Goal: Task Accomplishment & Management: Use online tool/utility

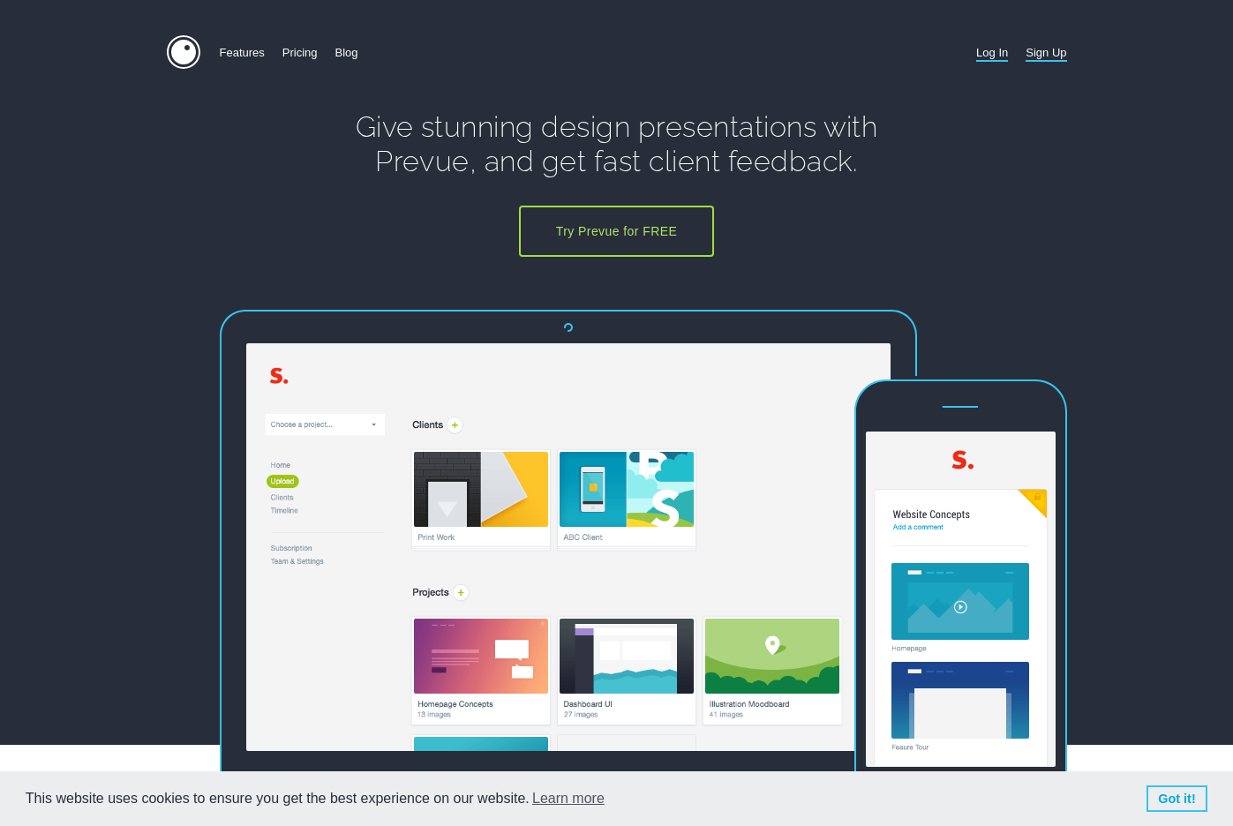
click at [988, 52] on link "Log In" at bounding box center [993, 52] width 32 height 34
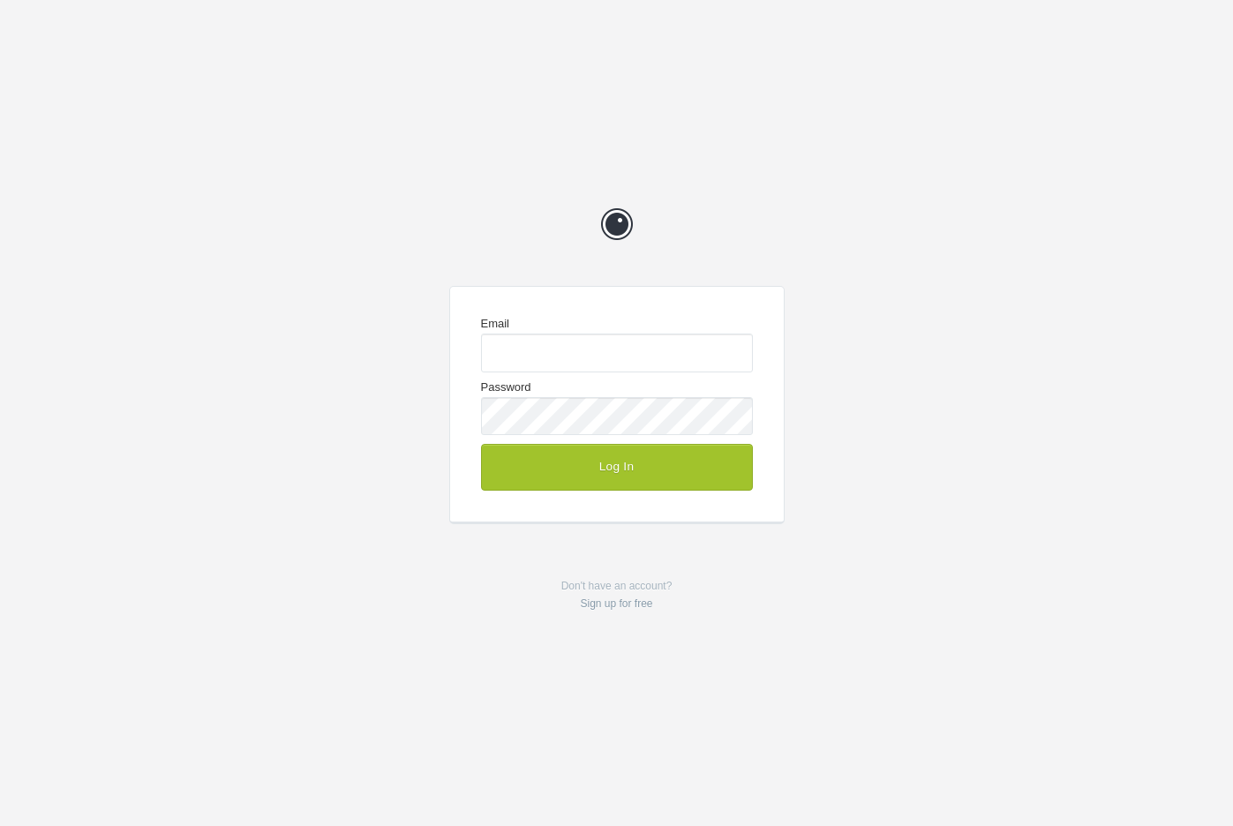
click at [0, 826] on com-1password-button at bounding box center [0, 826] width 0 height 0
type input "enquiries@jeremyhickman.co.uk"
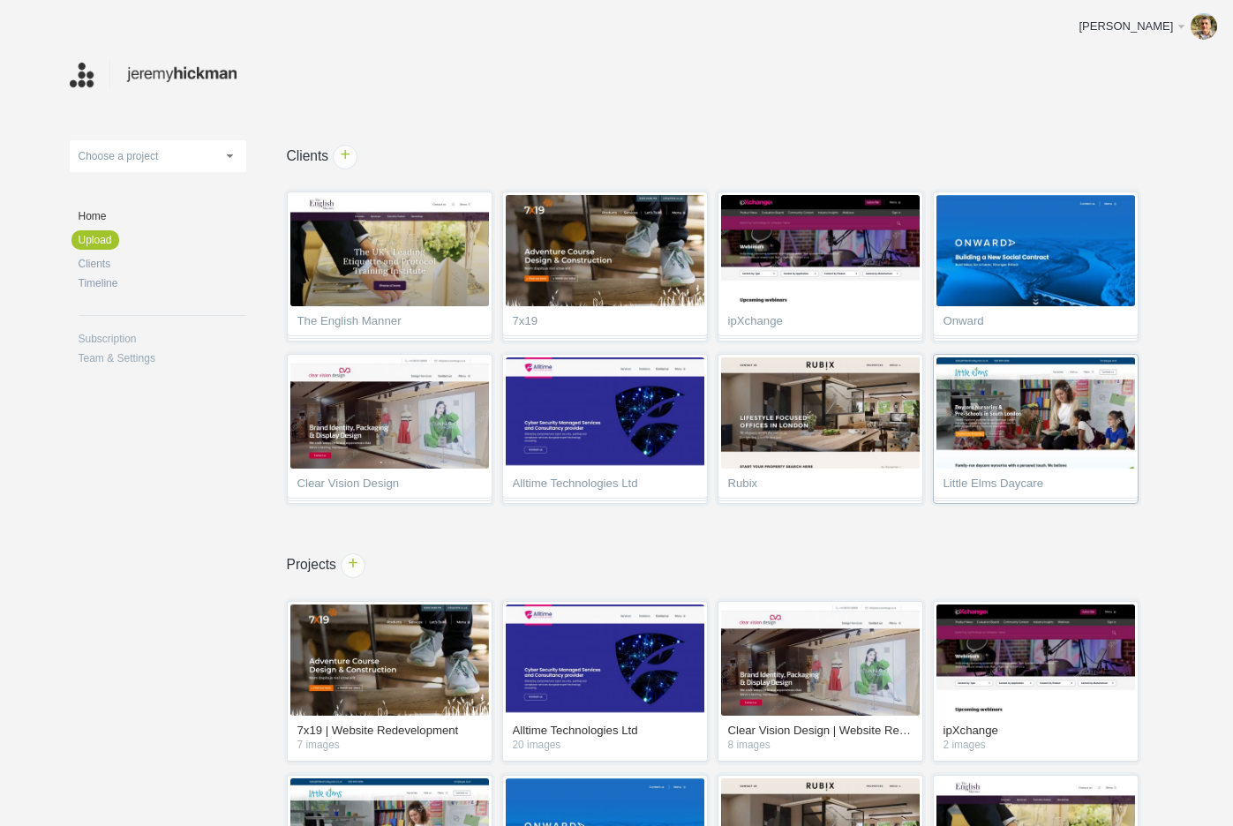
click at [998, 450] on img at bounding box center [1036, 413] width 199 height 111
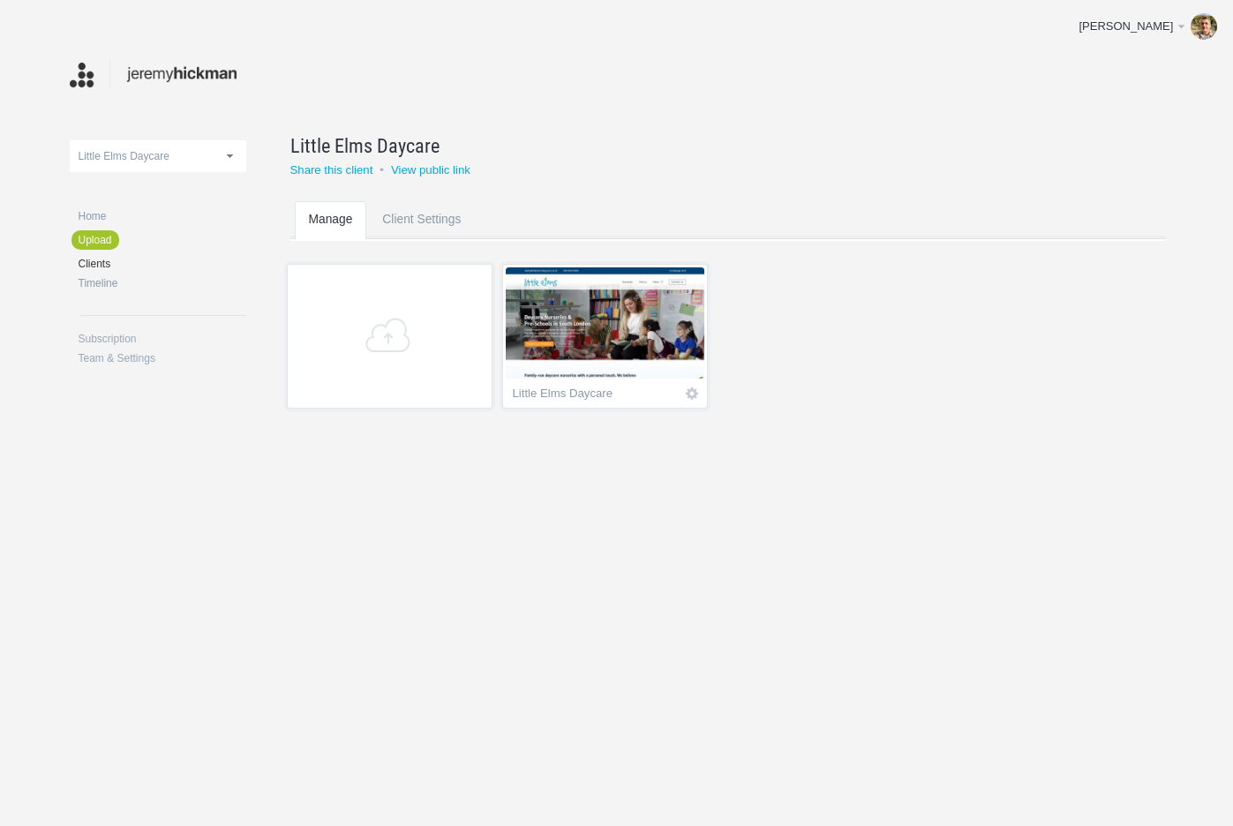
click at [612, 351] on img at bounding box center [605, 323] width 199 height 111
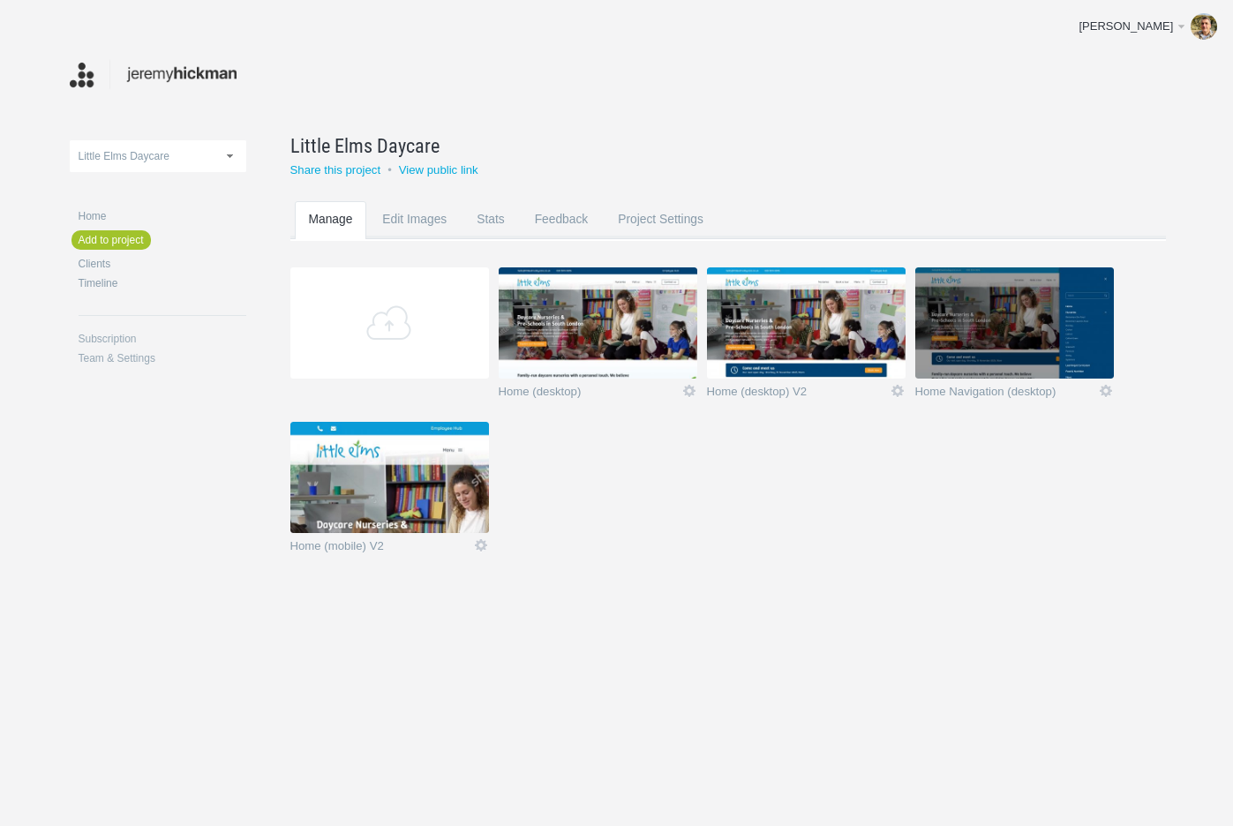
click at [815, 312] on img at bounding box center [806, 323] width 199 height 111
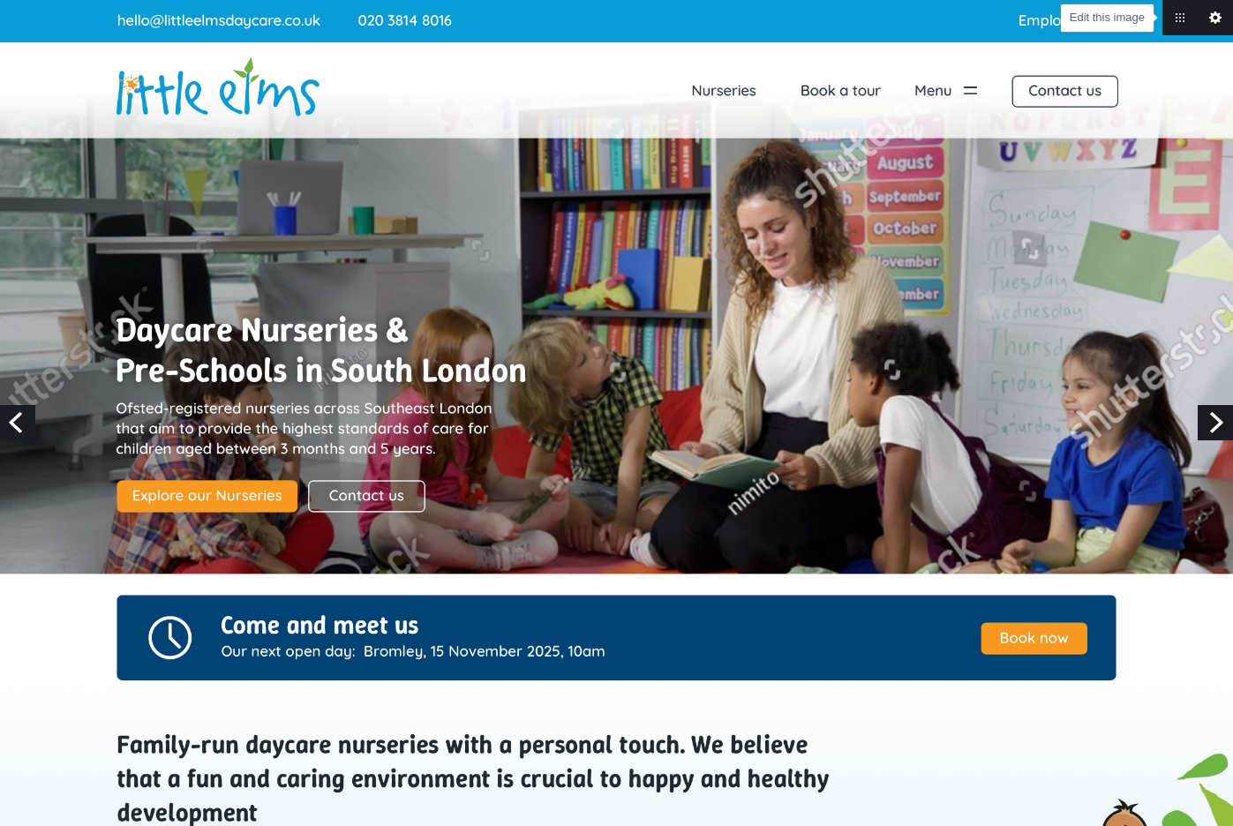
click at [1218, 11] on link "Edit this image" at bounding box center [1215, 17] width 35 height 35
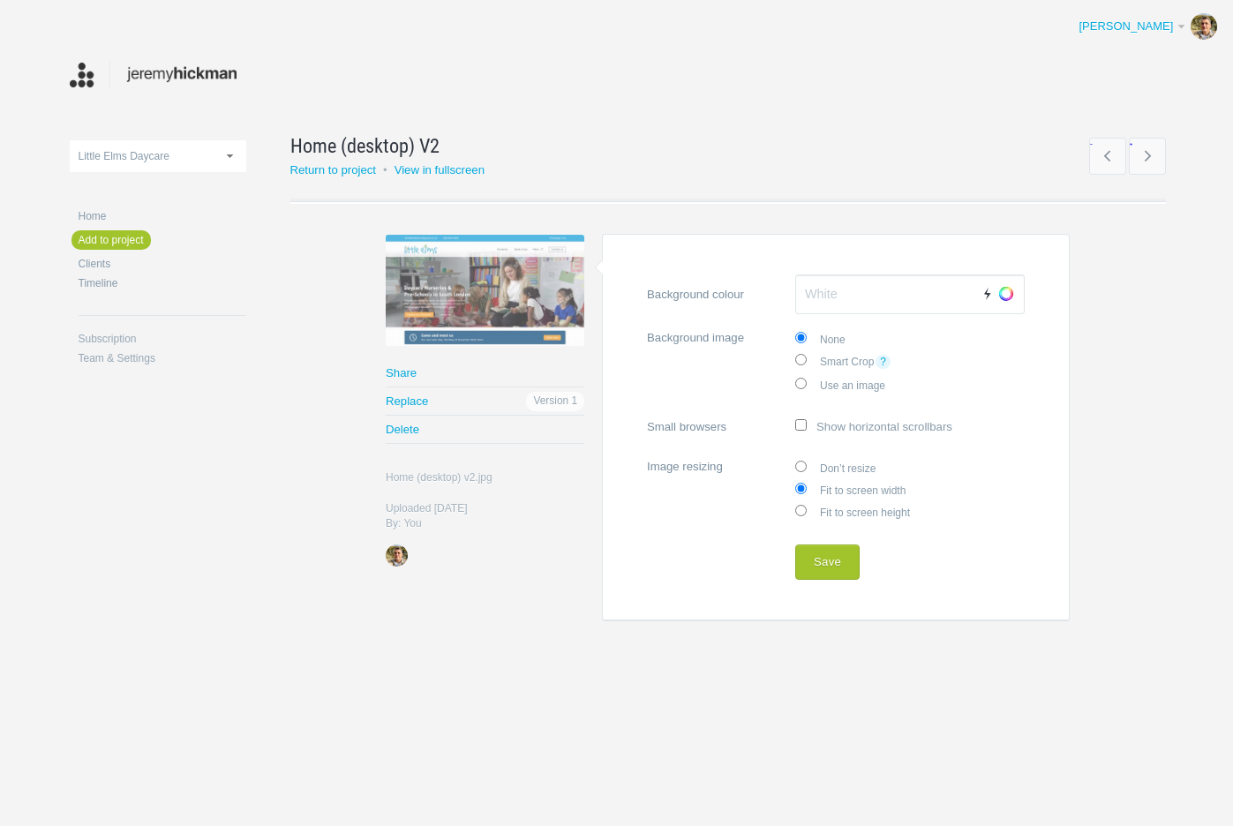
click at [1183, 19] on div at bounding box center [1182, 27] width 6 height 18
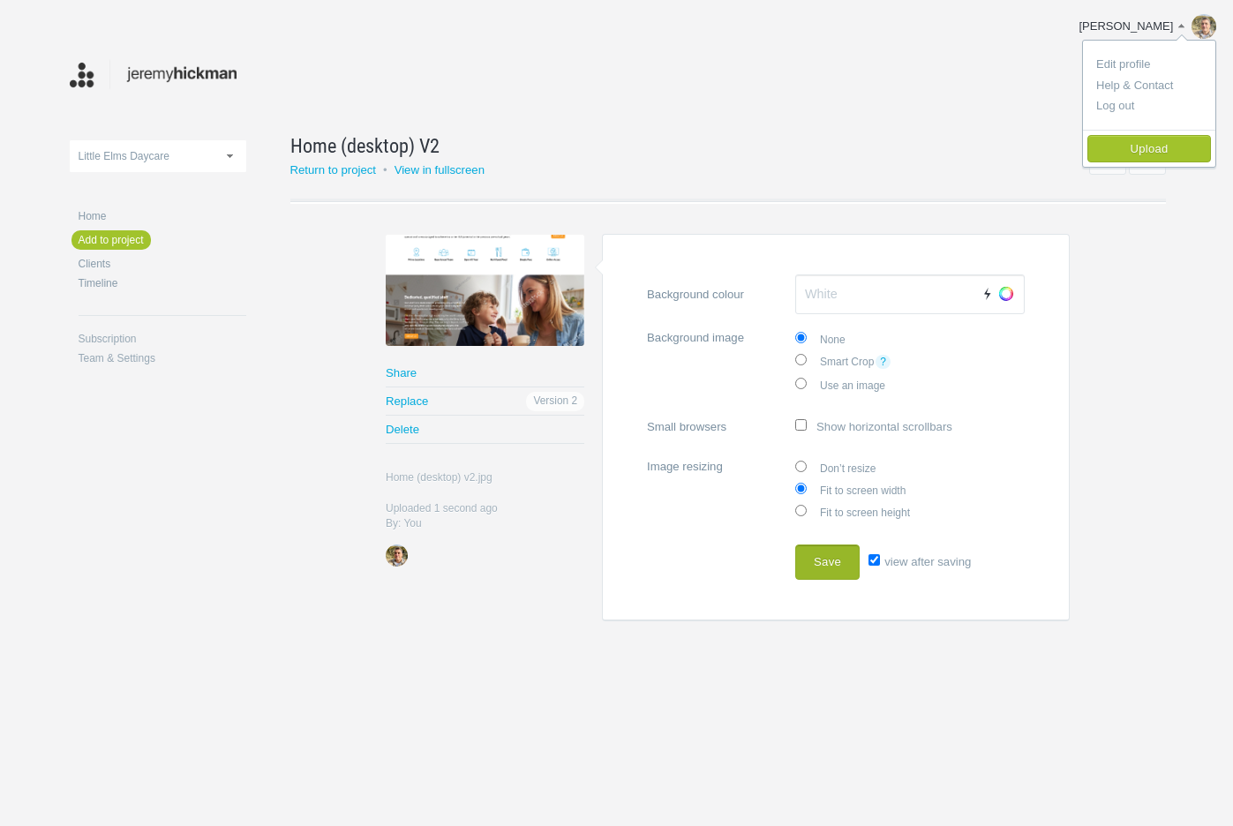
click at [818, 565] on button "Save" at bounding box center [828, 562] width 64 height 35
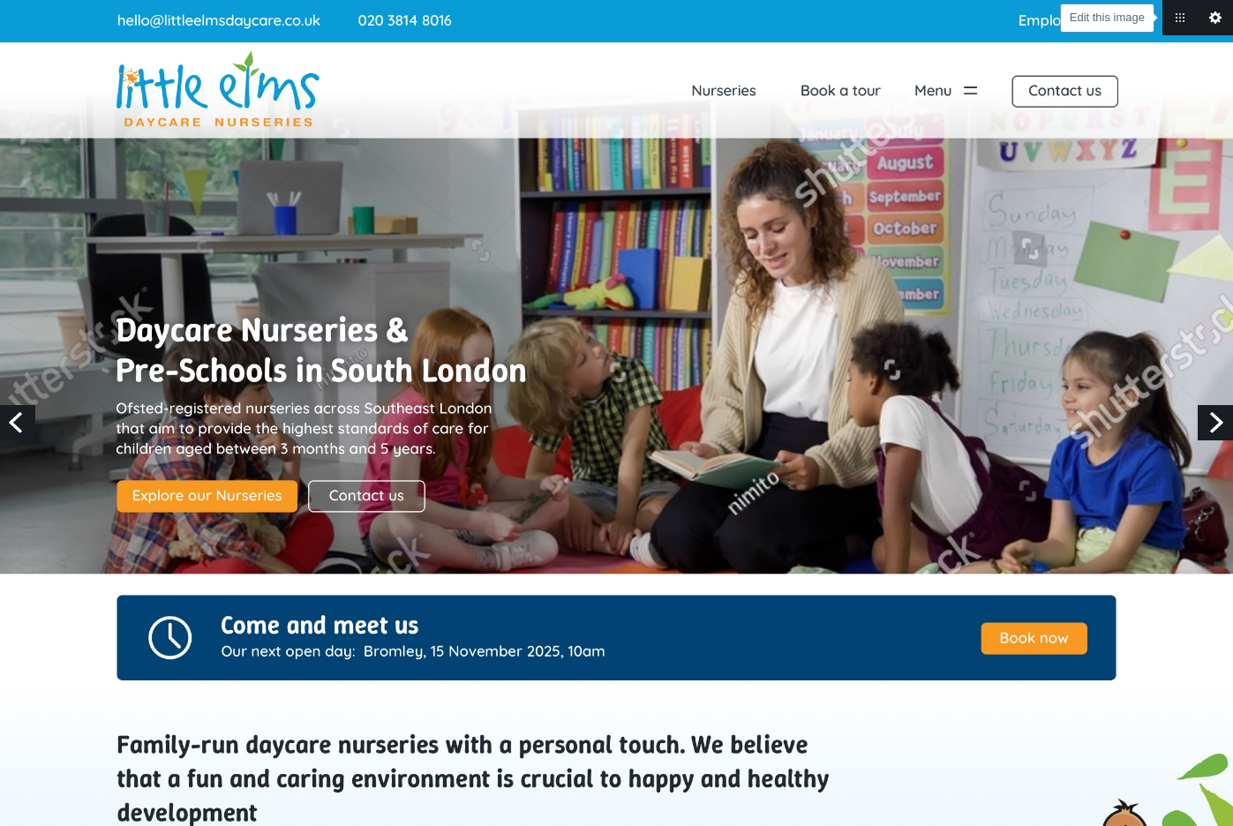
click at [1213, 19] on link "Edit this image" at bounding box center [1215, 17] width 35 height 35
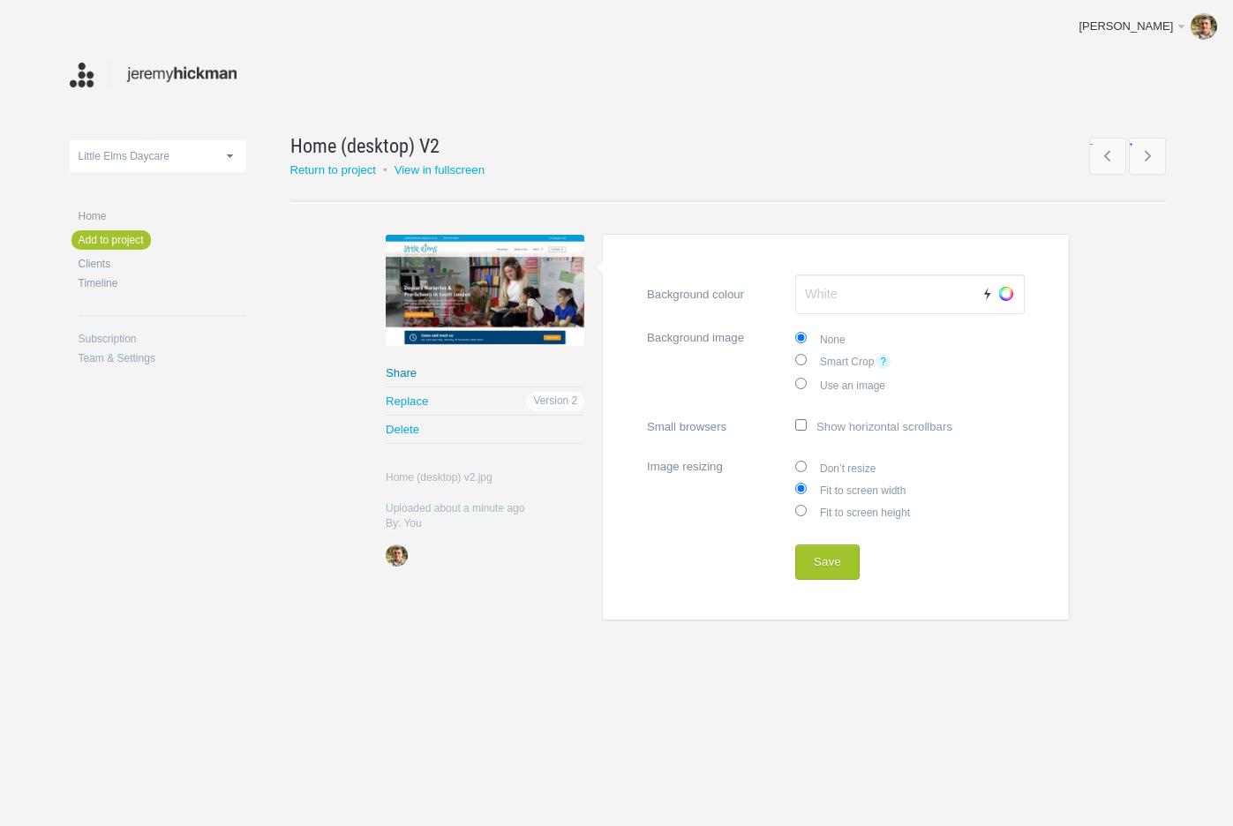
click at [404, 369] on link "Share" at bounding box center [485, 372] width 199 height 27
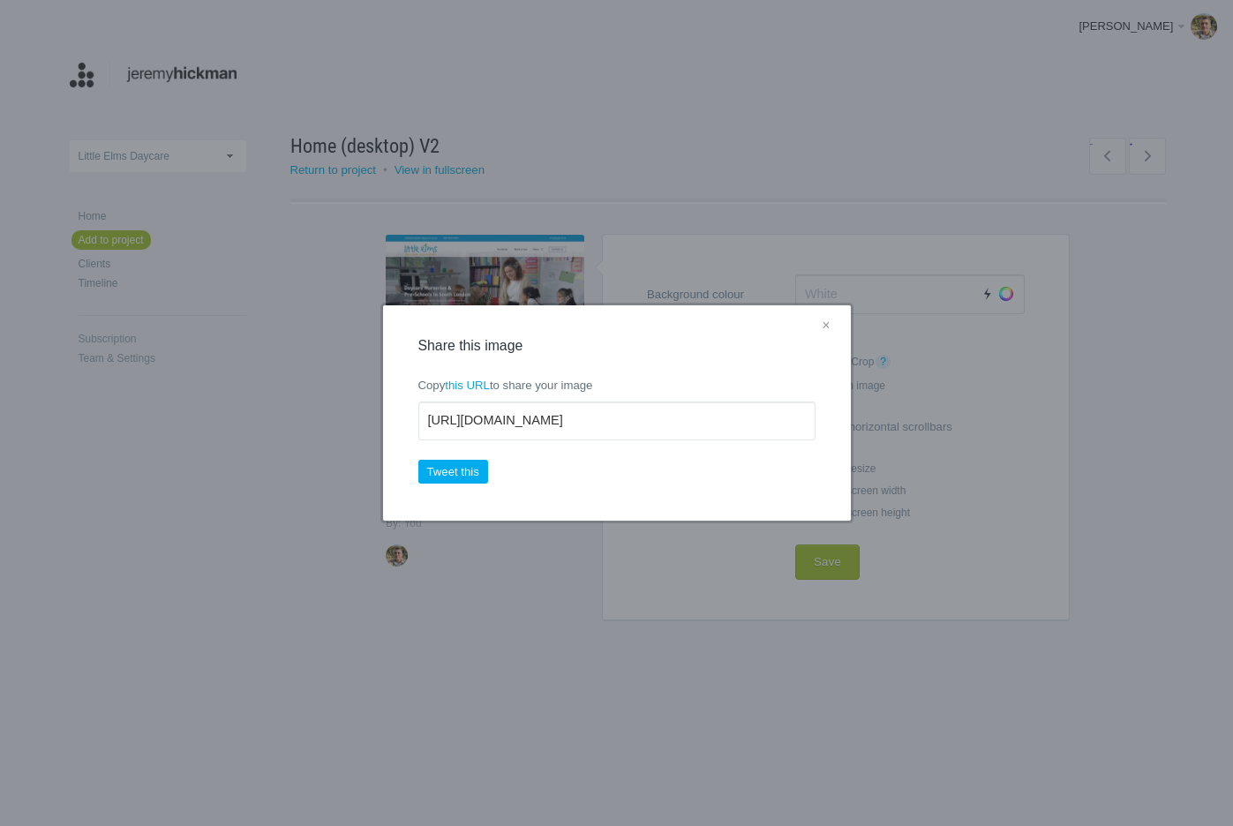
click at [1160, 227] on div "× Share this image Copy this URL to share your image https://jeremyhickman.prev…" at bounding box center [616, 413] width 1233 height 826
click at [309, 172] on div "× Share this image Copy this URL to share your image https://jeremyhickman.prev…" at bounding box center [616, 413] width 1233 height 826
click at [829, 323] on link "×" at bounding box center [826, 326] width 22 height 23
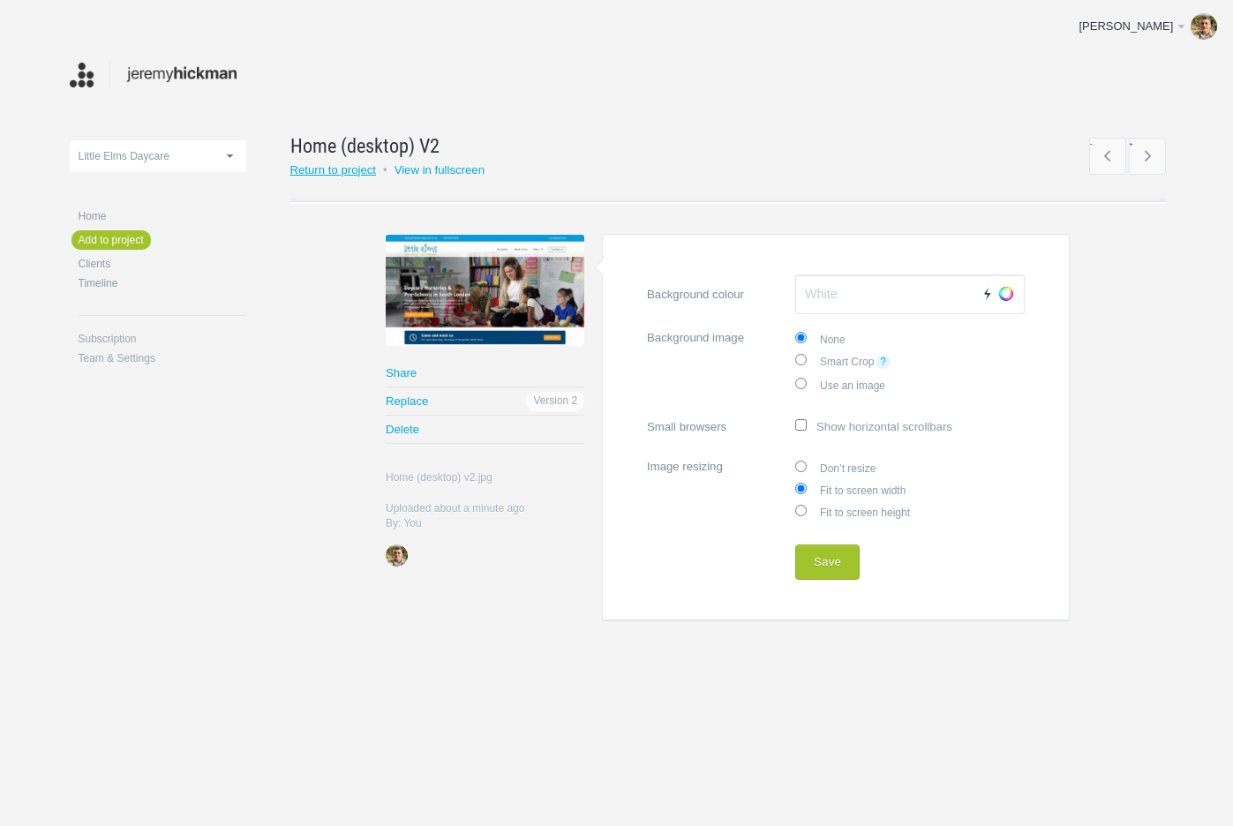
click at [358, 168] on link "Return to project" at bounding box center [333, 169] width 87 height 13
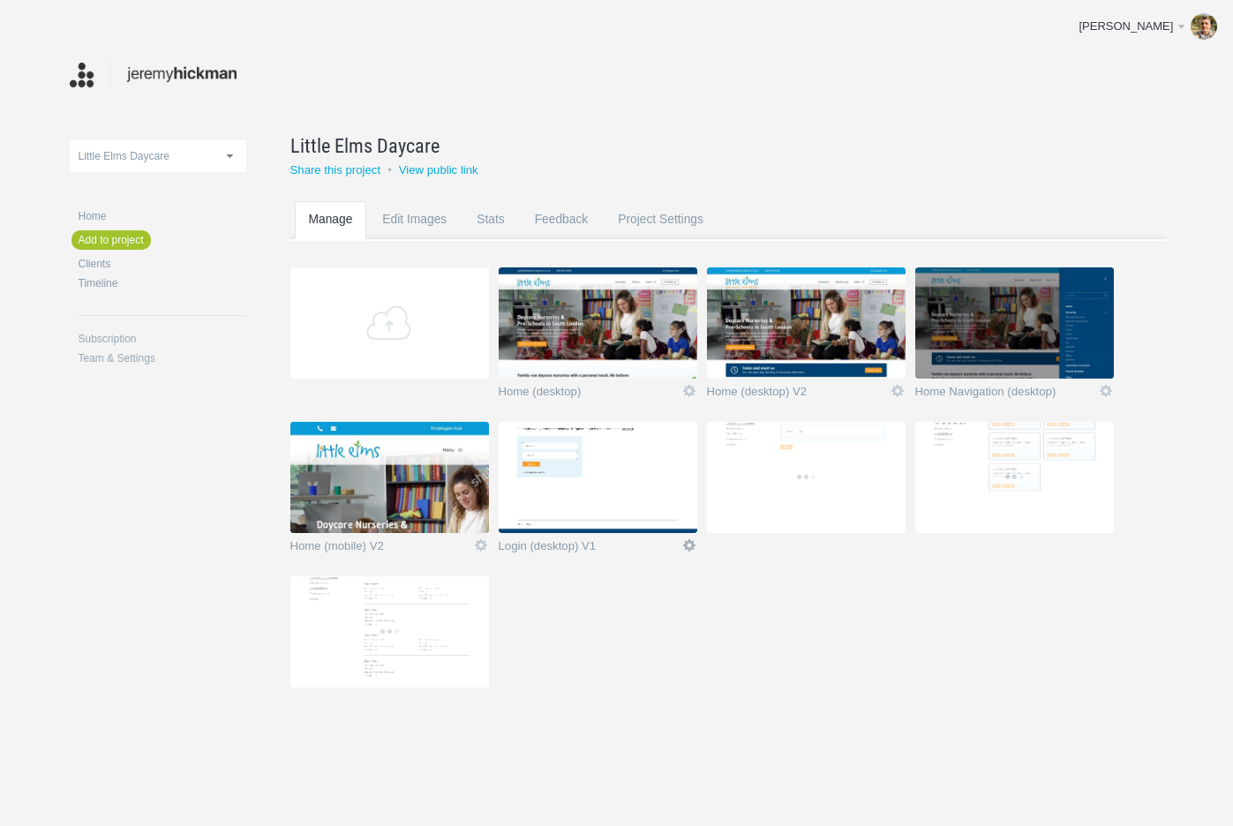
click at [690, 548] on link "Edit" at bounding box center [690, 546] width 16 height 16
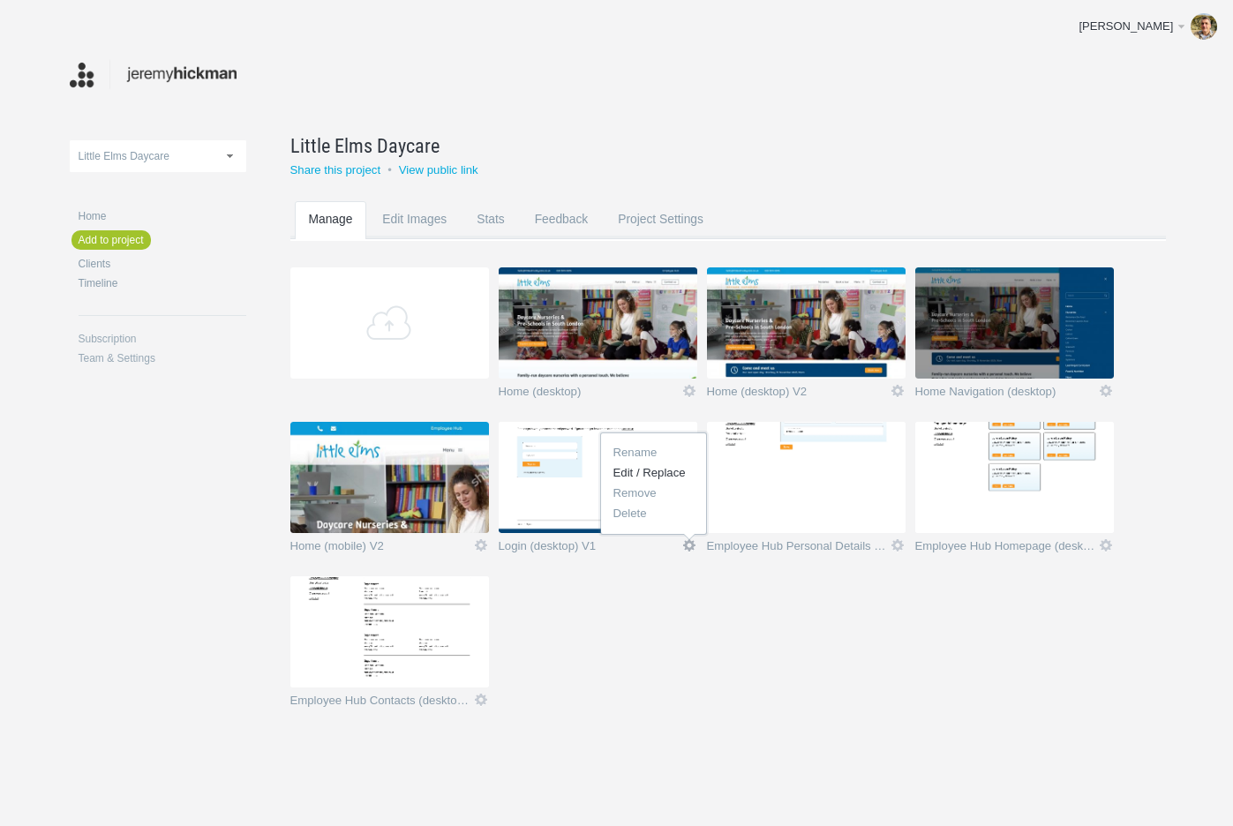
click at [648, 471] on link "Edit / Replace" at bounding box center [654, 473] width 107 height 20
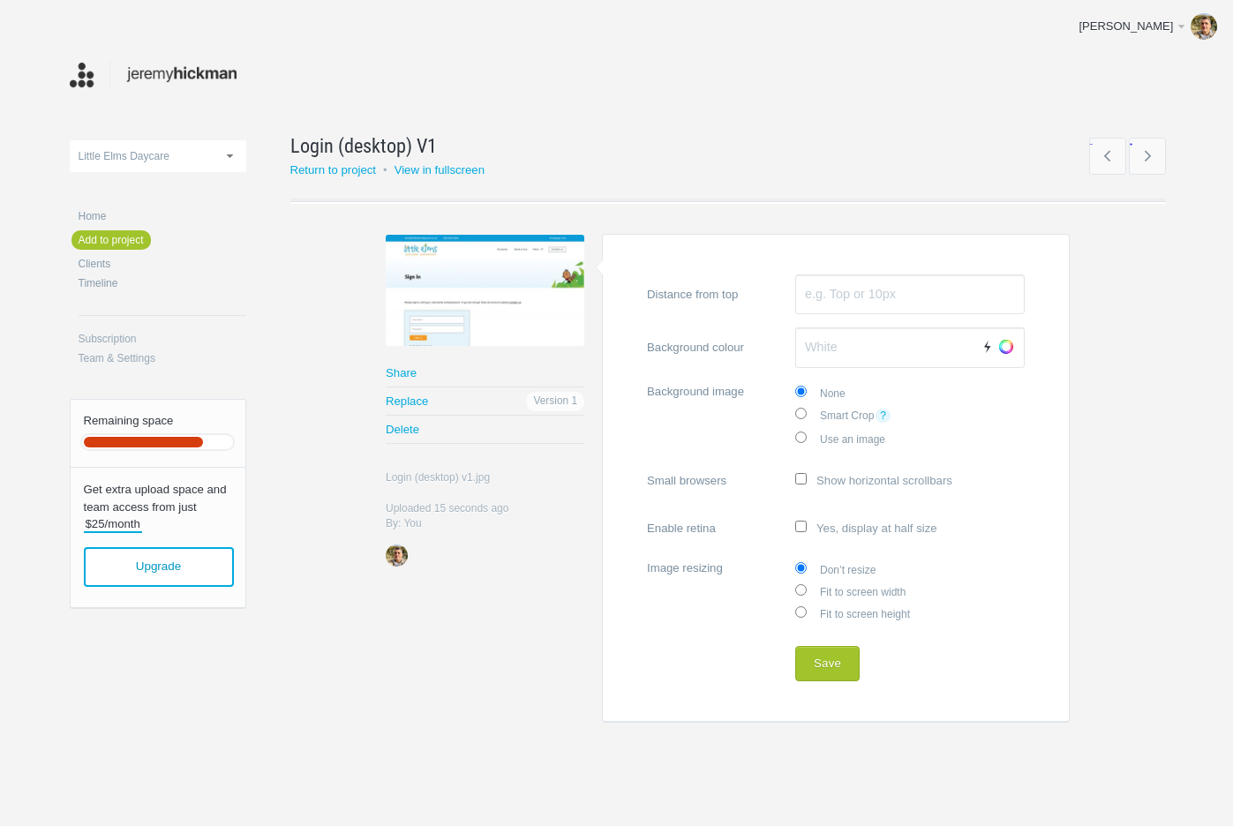
click at [842, 591] on label "Fit to screen width" at bounding box center [911, 591] width 230 height 22
click at [807, 591] on input "Fit to screen width" at bounding box center [801, 590] width 11 height 11
radio input "true"
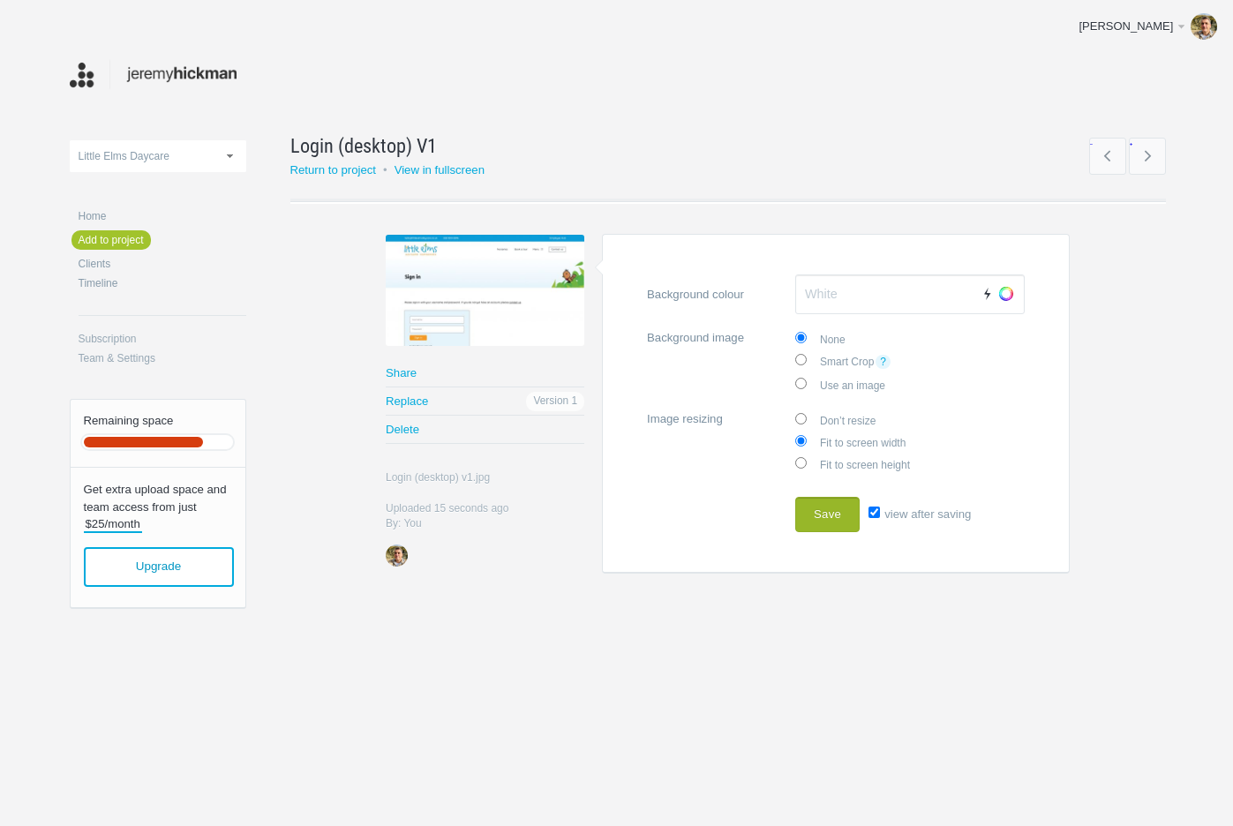
click at [834, 519] on button "Save" at bounding box center [828, 514] width 64 height 35
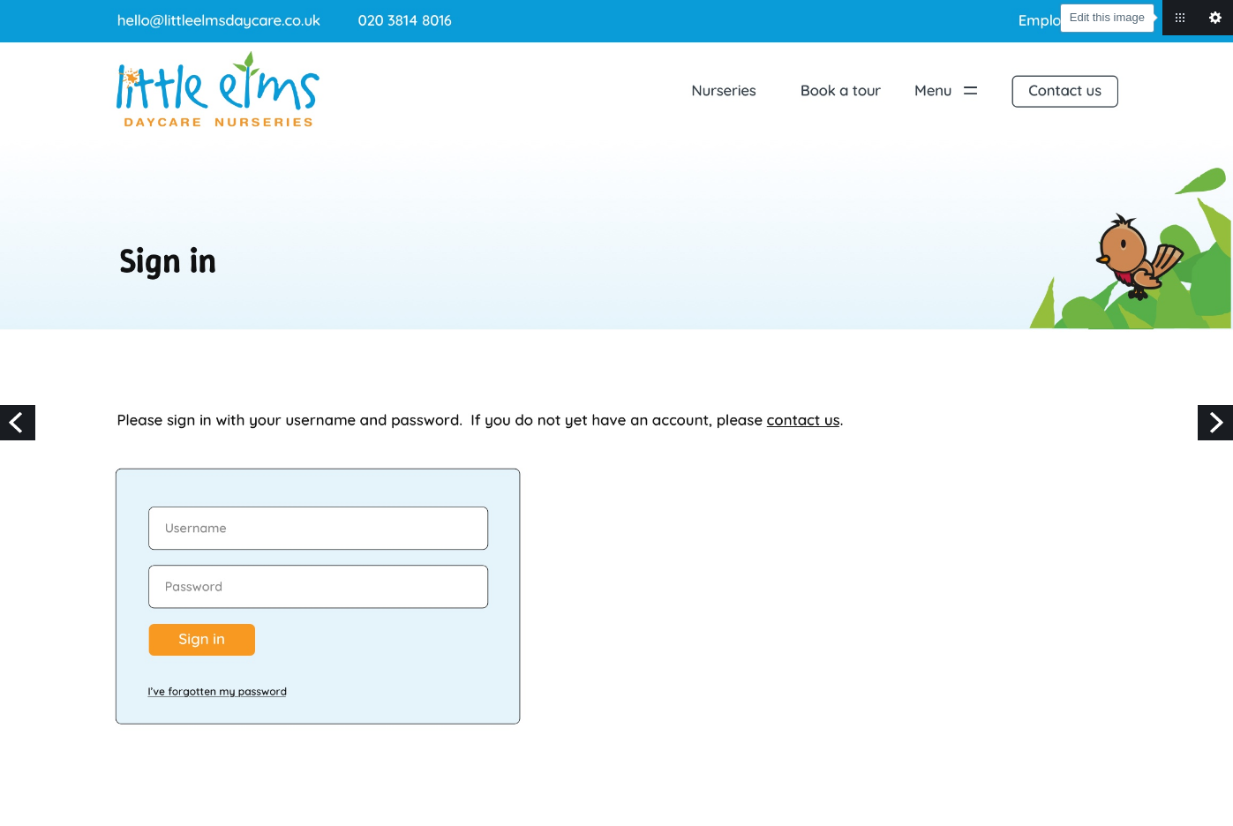
click at [1217, 18] on link "Edit this image" at bounding box center [1215, 17] width 35 height 35
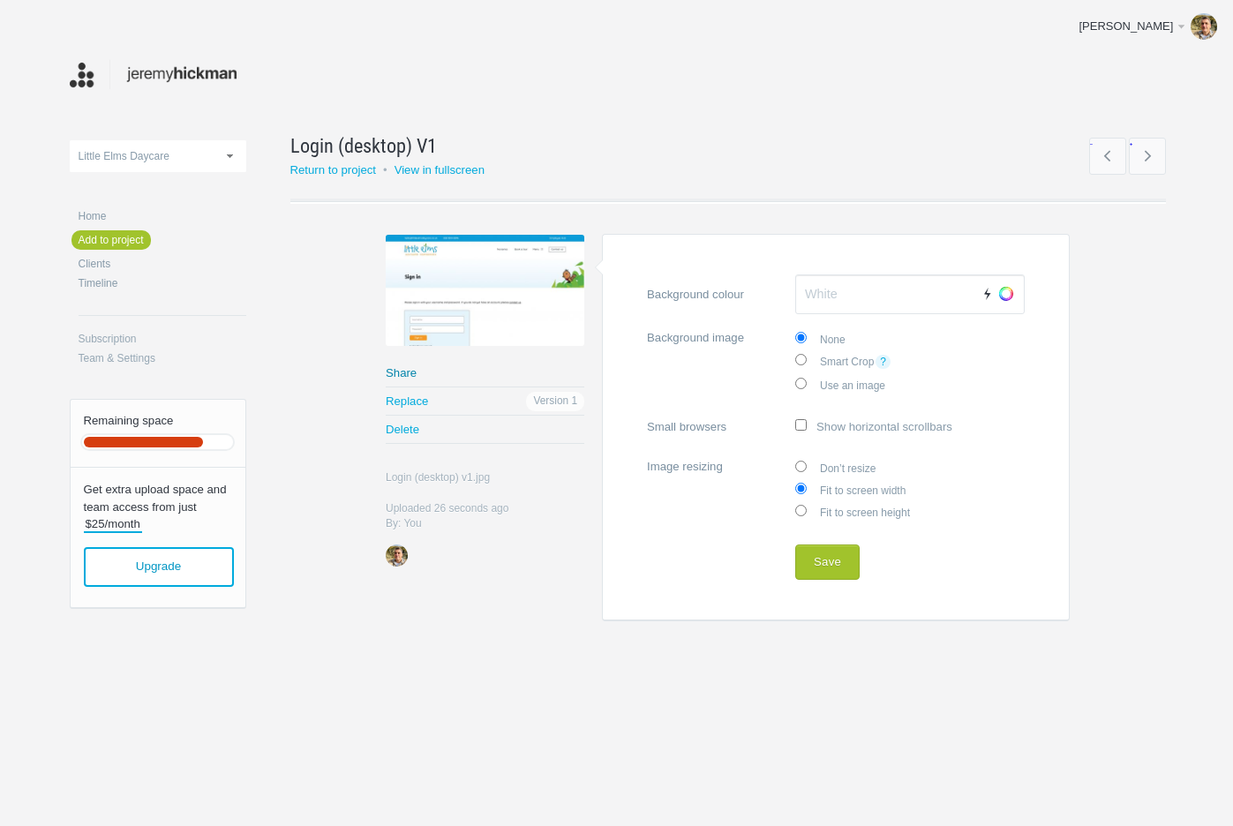
click at [404, 373] on link "Share" at bounding box center [485, 372] width 199 height 27
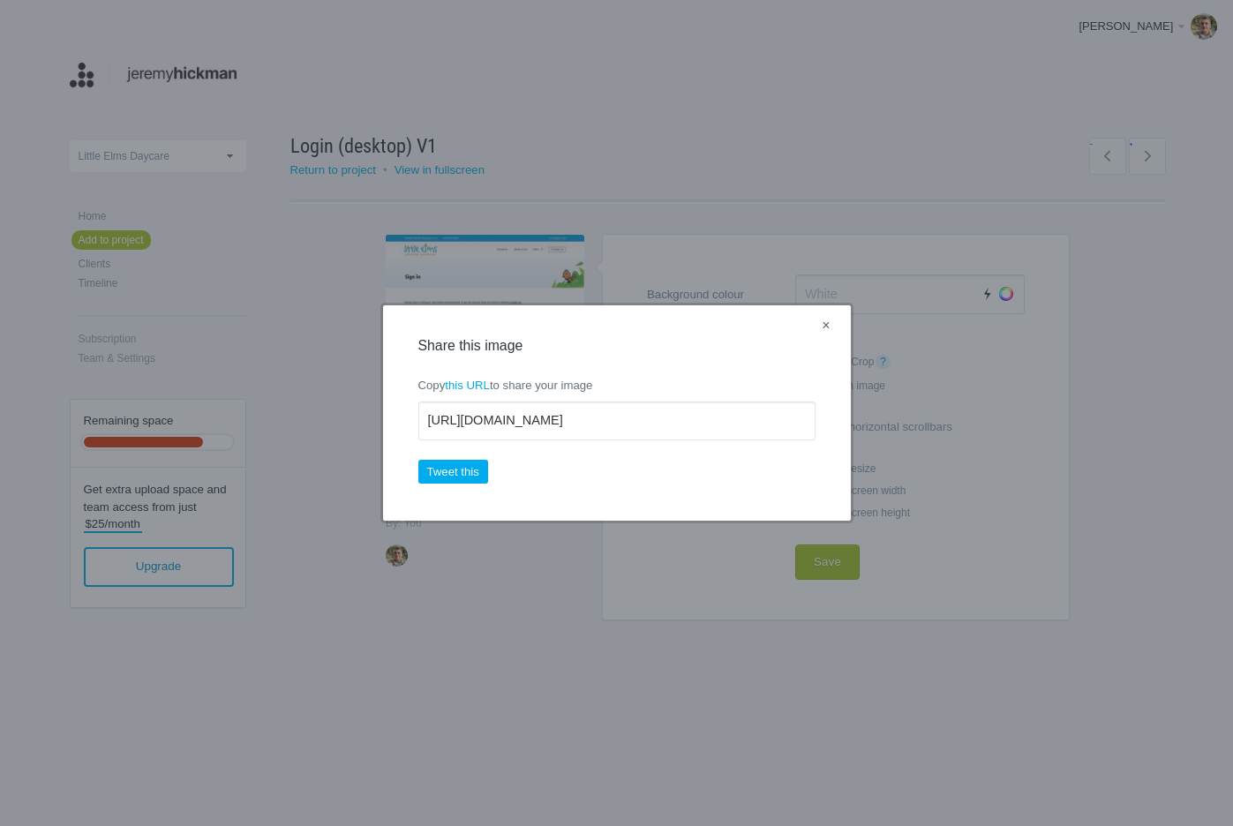
click at [827, 332] on link "×" at bounding box center [826, 326] width 22 height 23
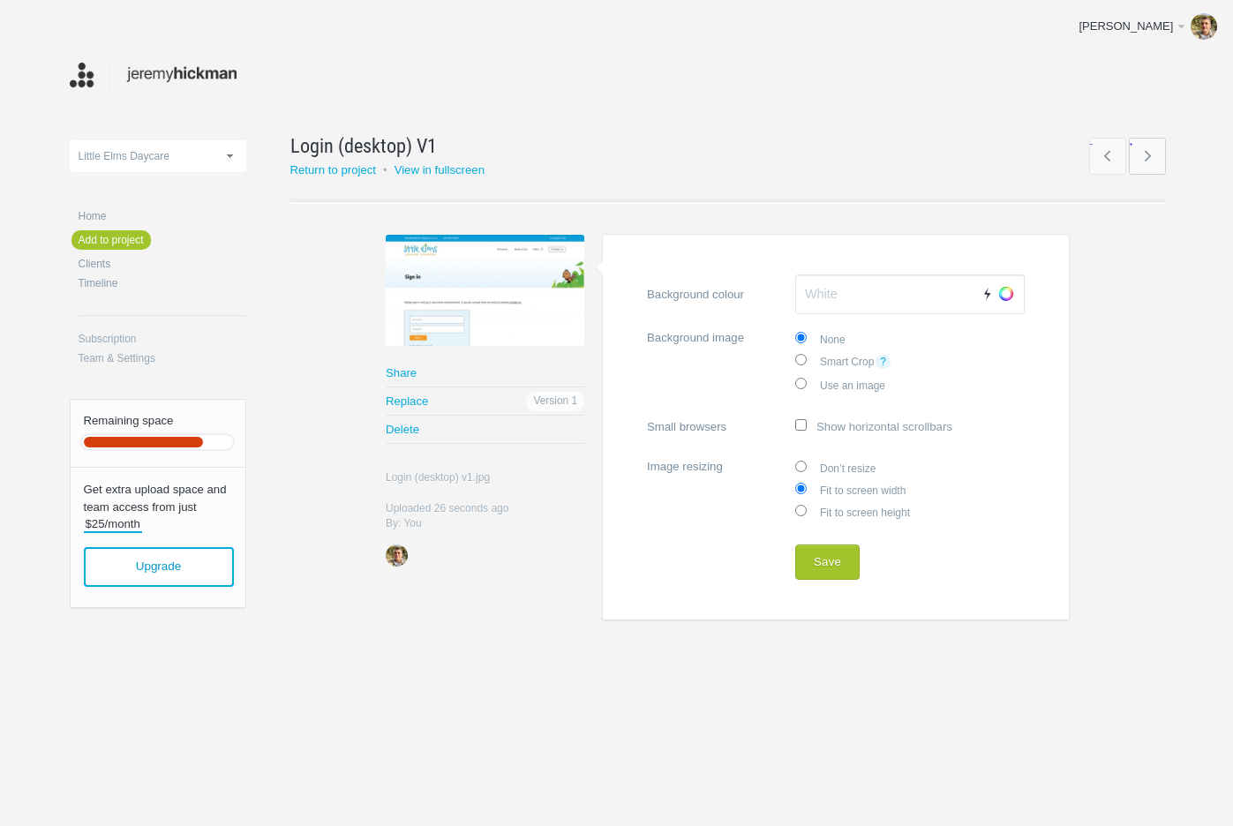
click at [1150, 152] on link "→" at bounding box center [1147, 156] width 37 height 37
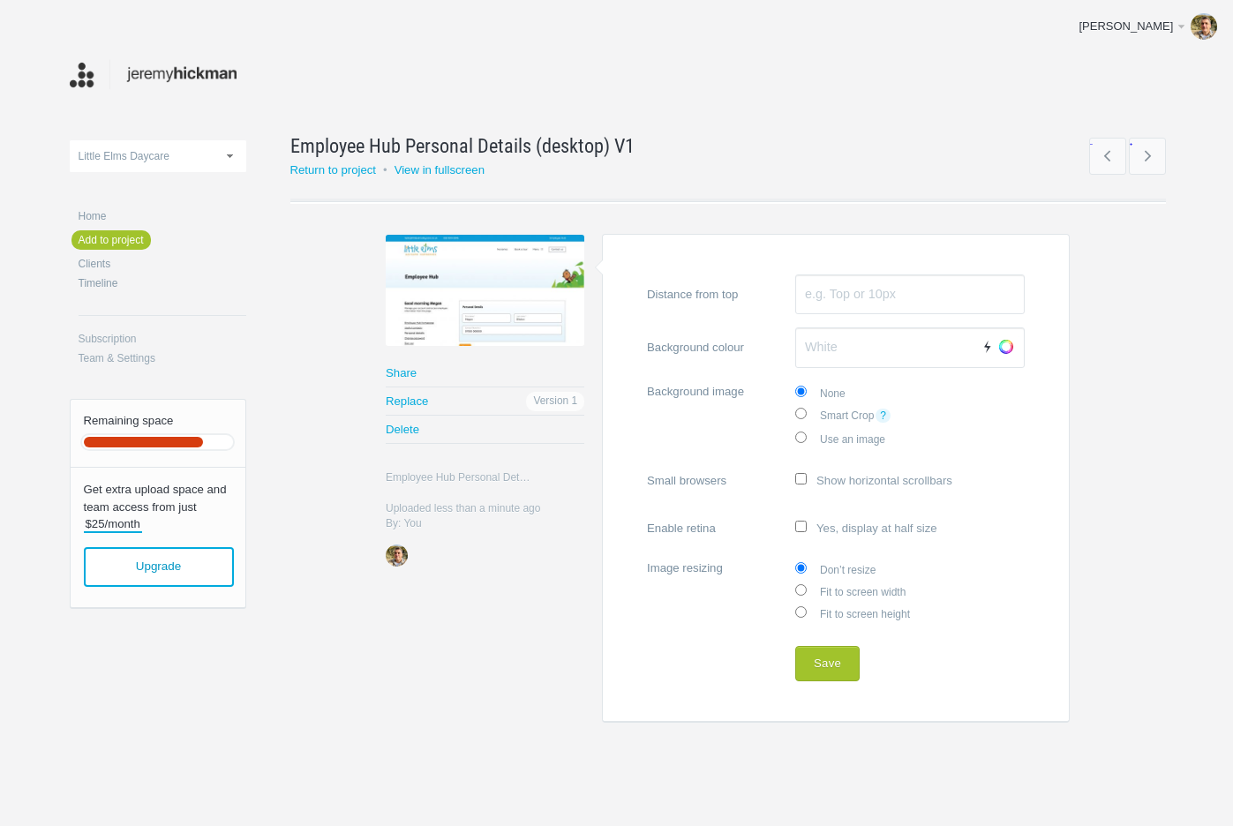
click at [864, 591] on label "Fit to screen width" at bounding box center [911, 591] width 230 height 22
click at [807, 591] on input "Fit to screen width" at bounding box center [801, 590] width 11 height 11
radio input "true"
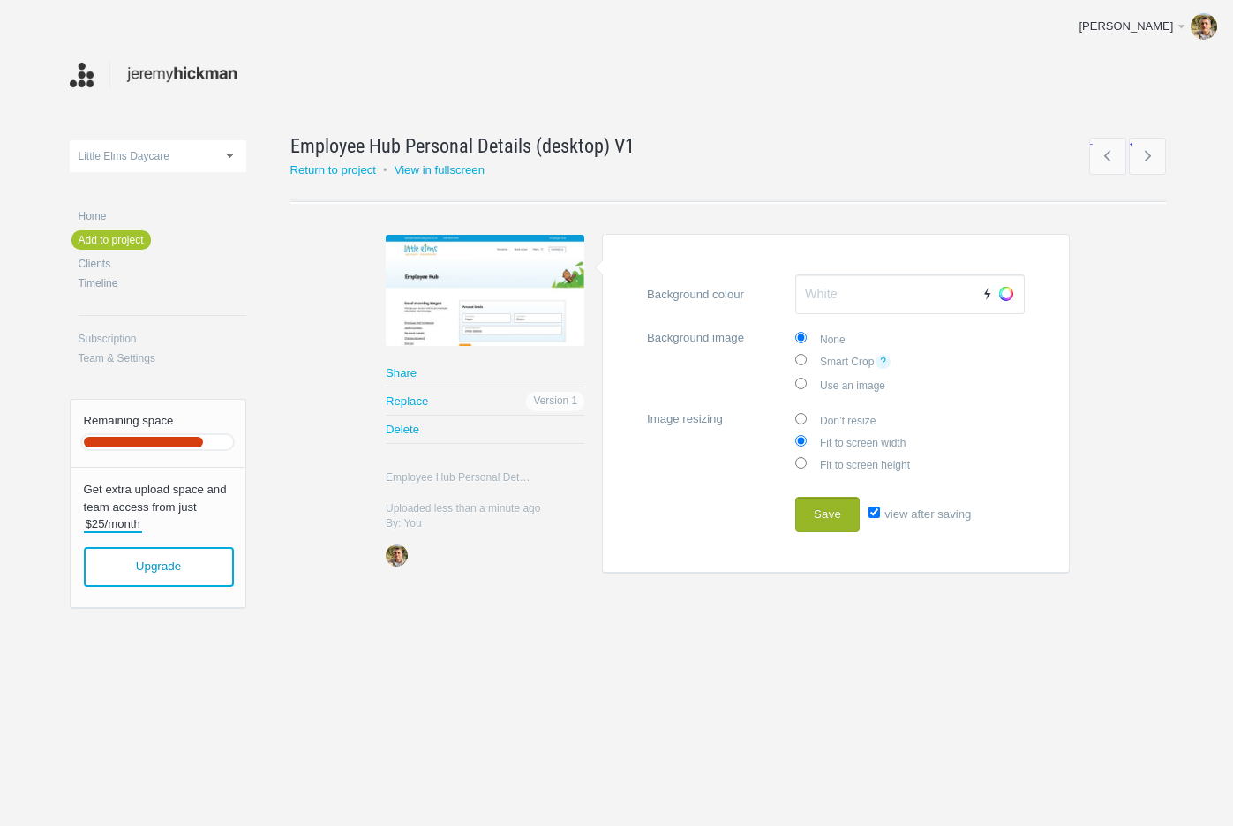
click at [826, 505] on button "Save" at bounding box center [828, 514] width 64 height 35
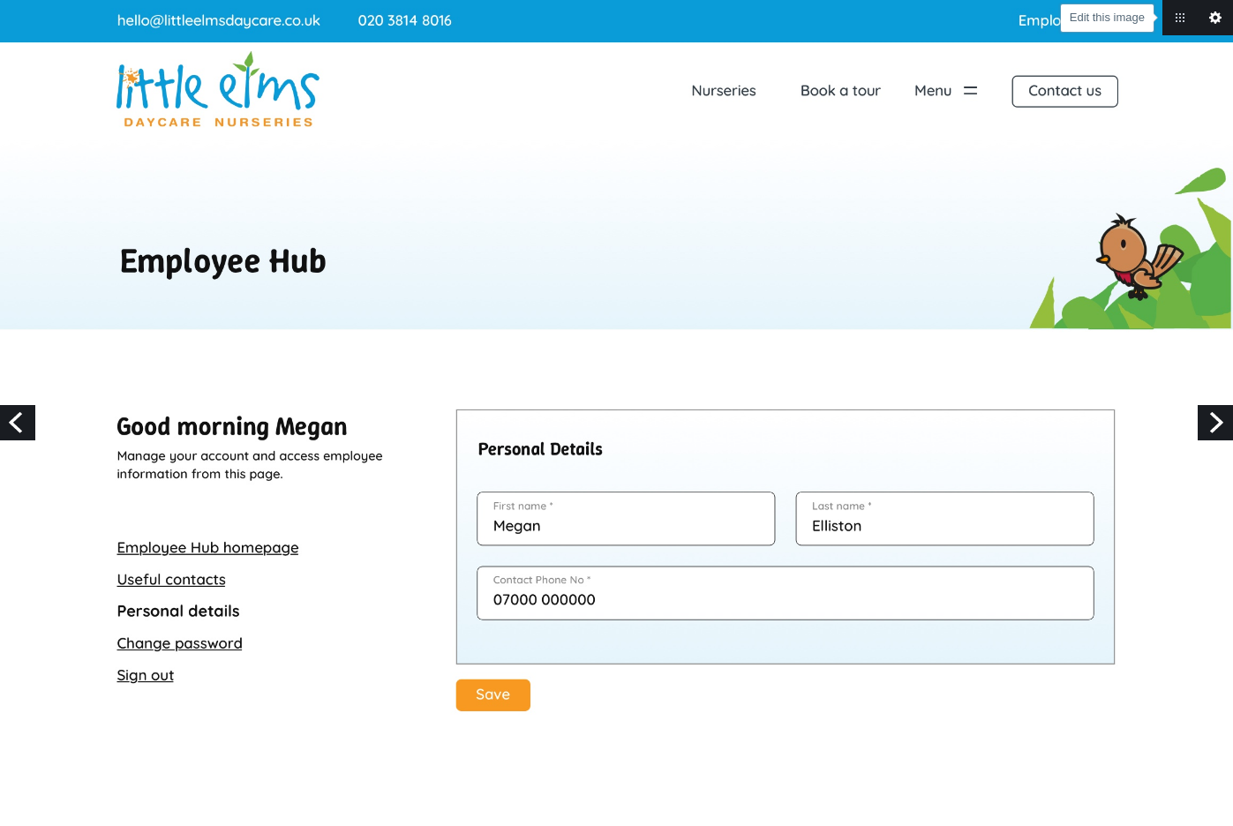
click at [1218, 21] on link "Edit this image" at bounding box center [1215, 17] width 35 height 35
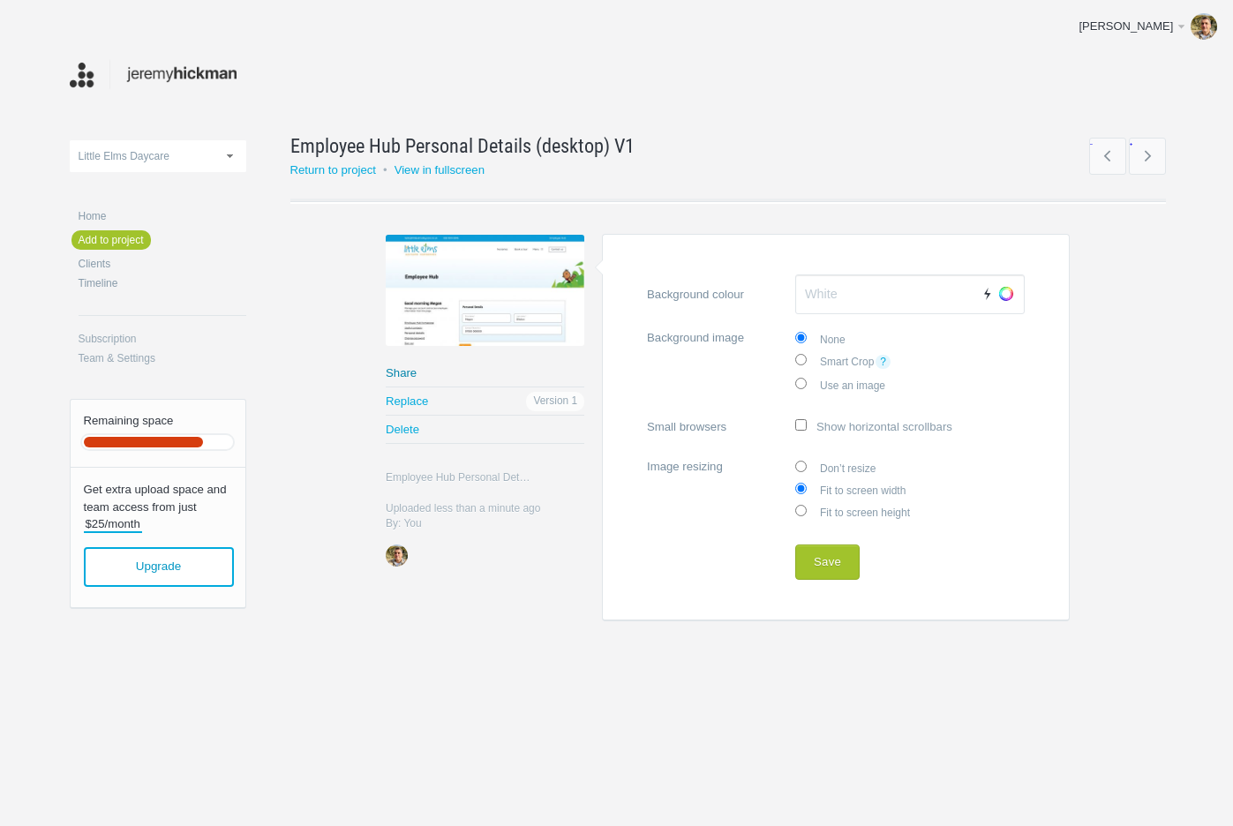
click at [403, 373] on link "Share" at bounding box center [485, 372] width 199 height 27
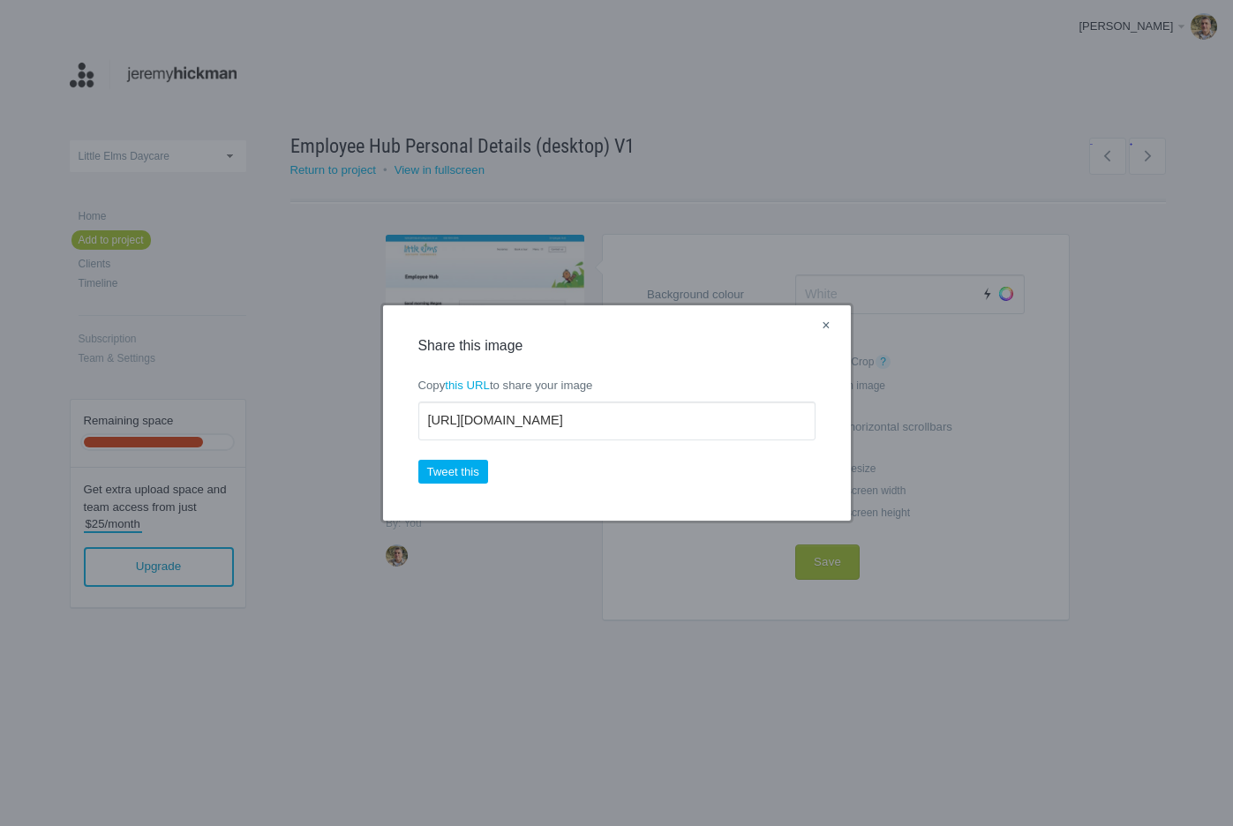
click at [825, 326] on link "×" at bounding box center [826, 326] width 22 height 23
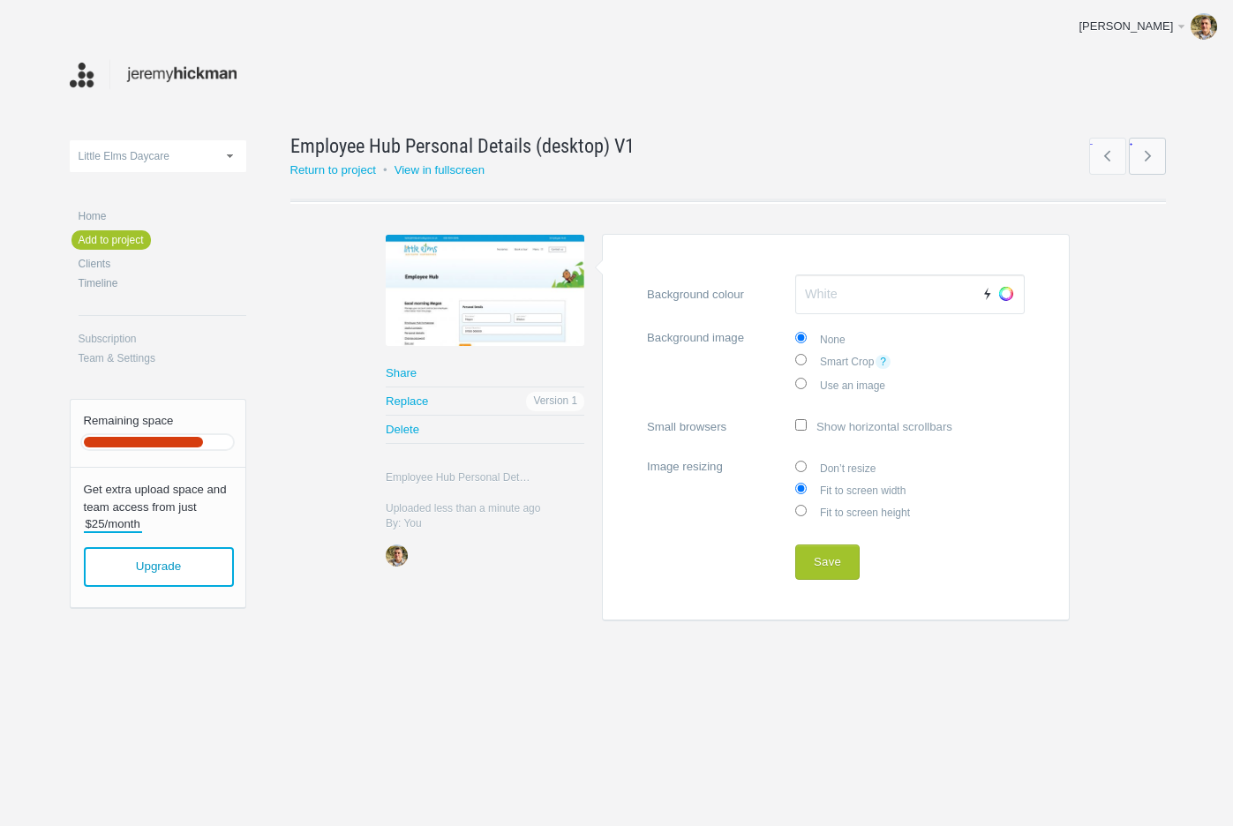
click at [1150, 151] on link "→" at bounding box center [1147, 156] width 37 height 37
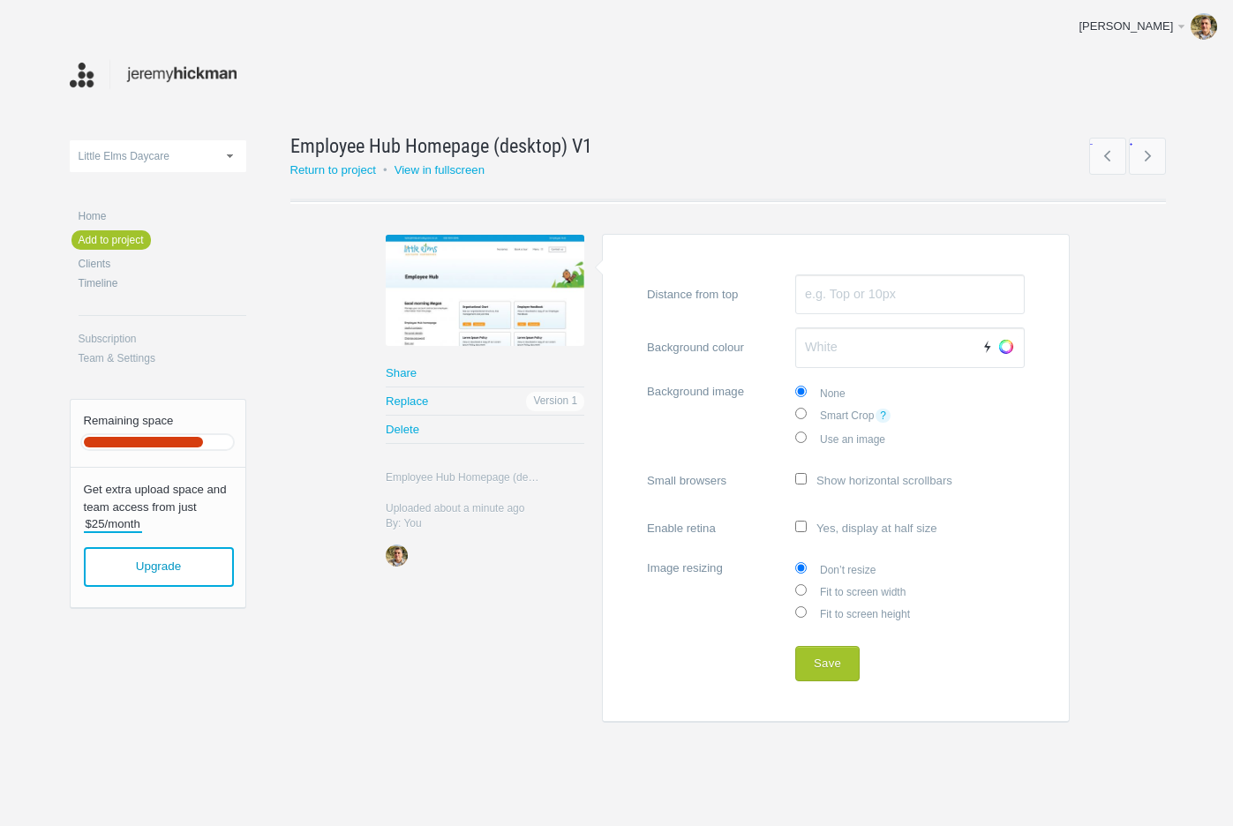
click at [851, 586] on label "Fit to screen width" at bounding box center [911, 591] width 230 height 22
click at [807, 586] on input "Fit to screen width" at bounding box center [801, 590] width 11 height 11
radio input "true"
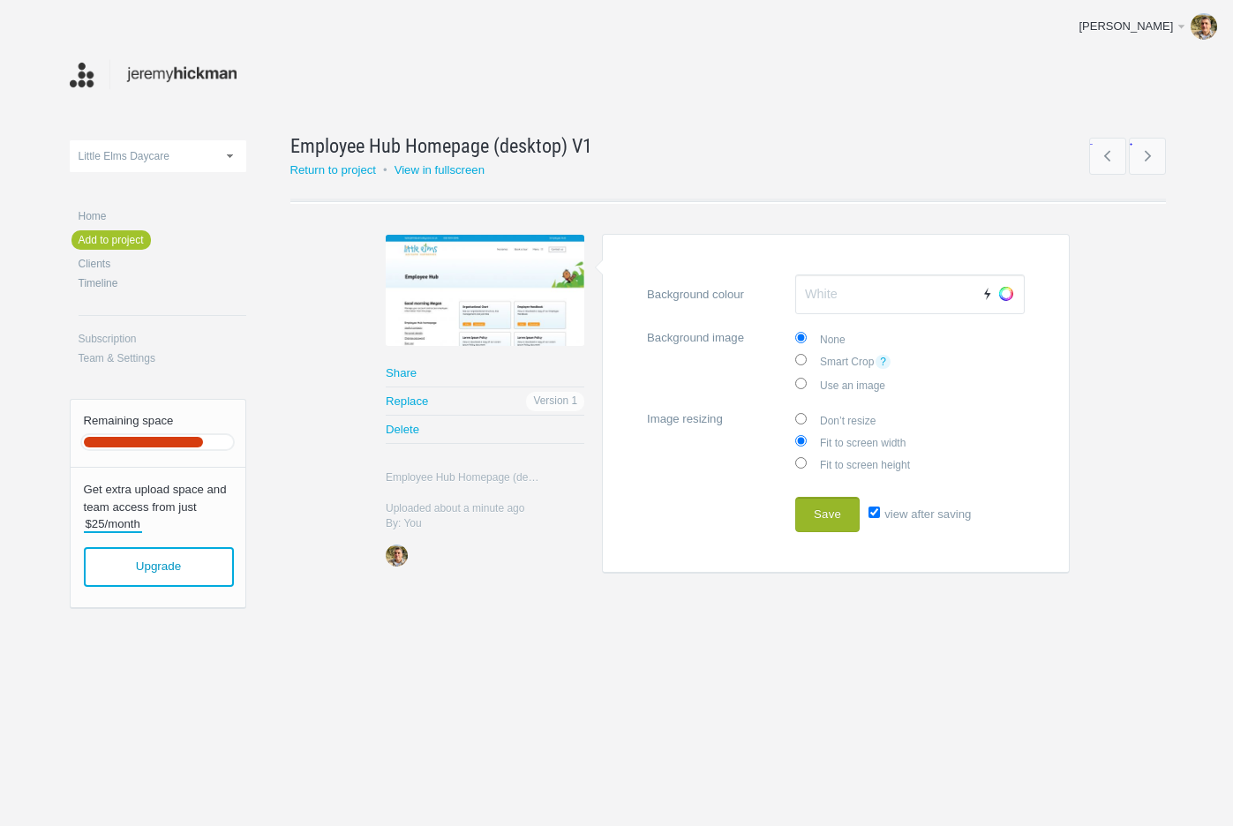
click at [832, 510] on button "Save" at bounding box center [828, 514] width 64 height 35
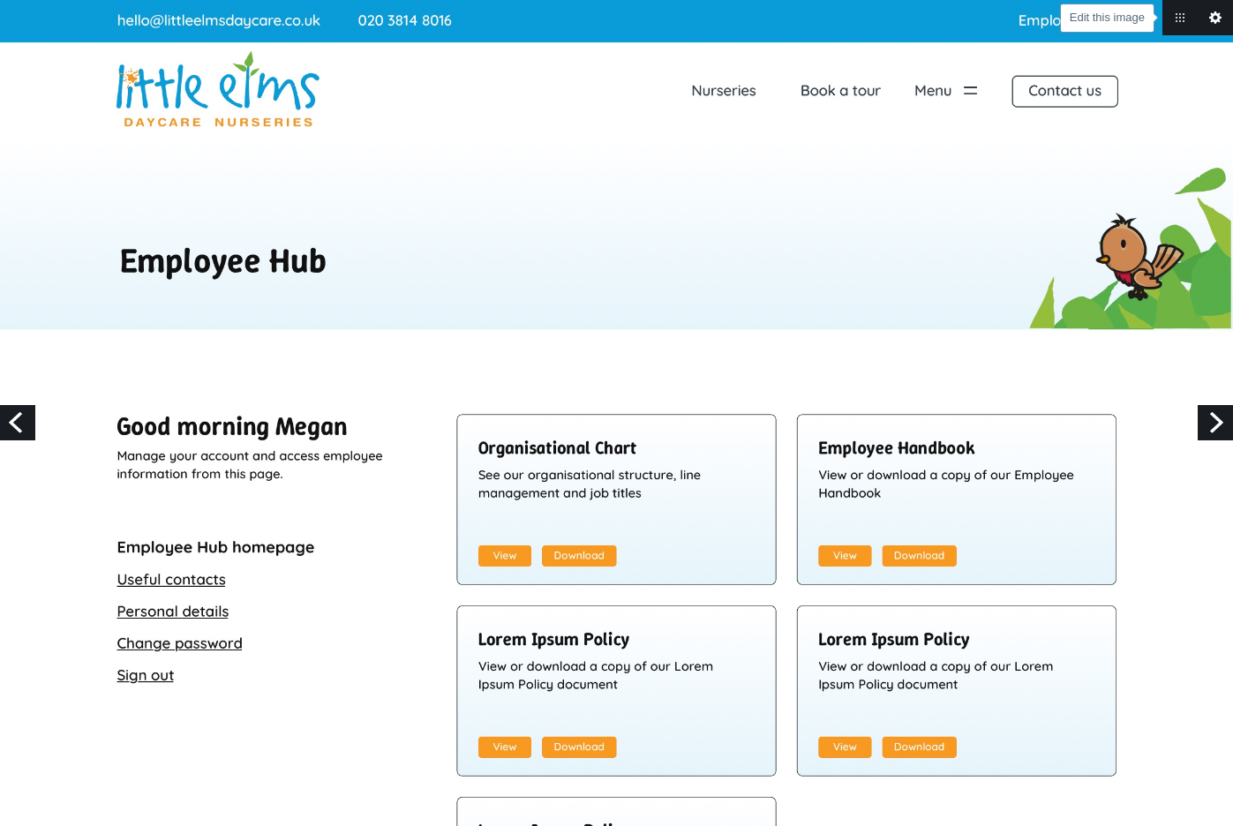
click at [1212, 15] on link "Edit this image" at bounding box center [1215, 17] width 35 height 35
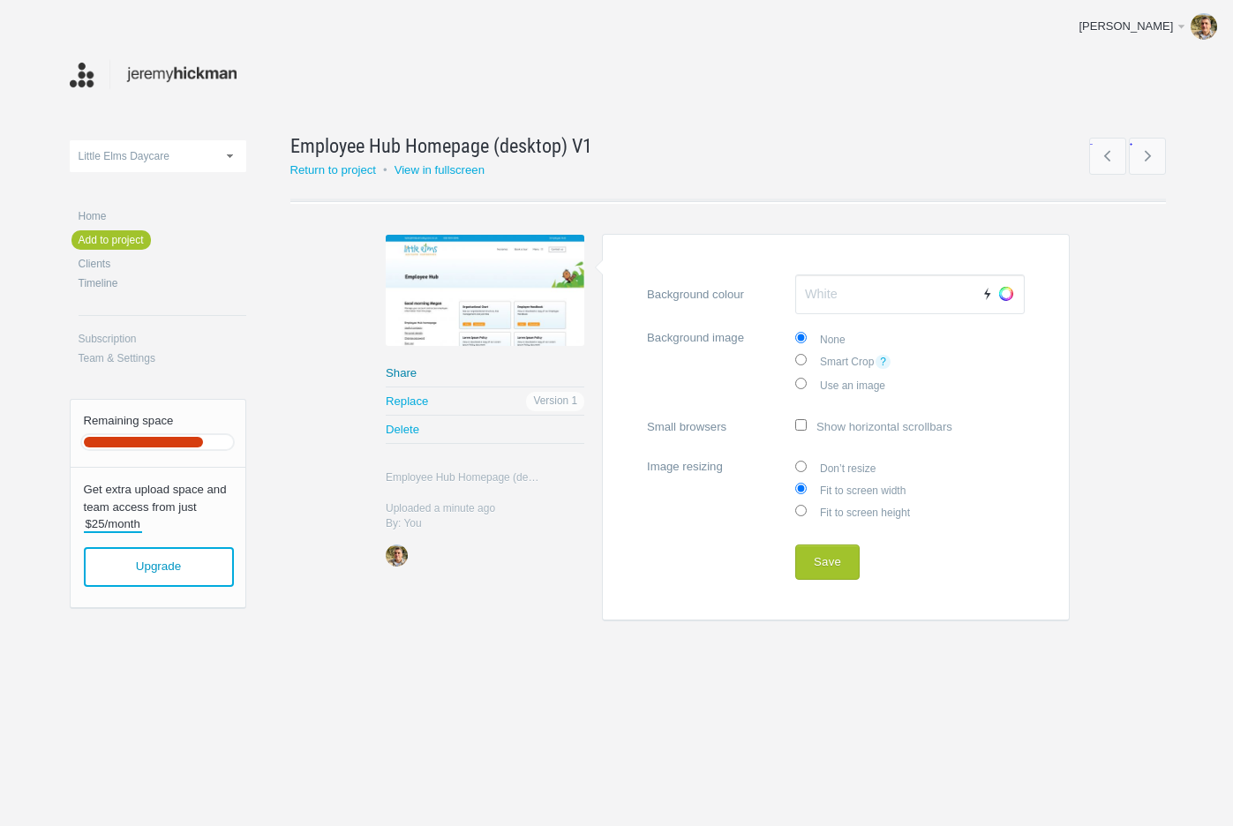
click at [397, 367] on link "Share" at bounding box center [485, 372] width 199 height 27
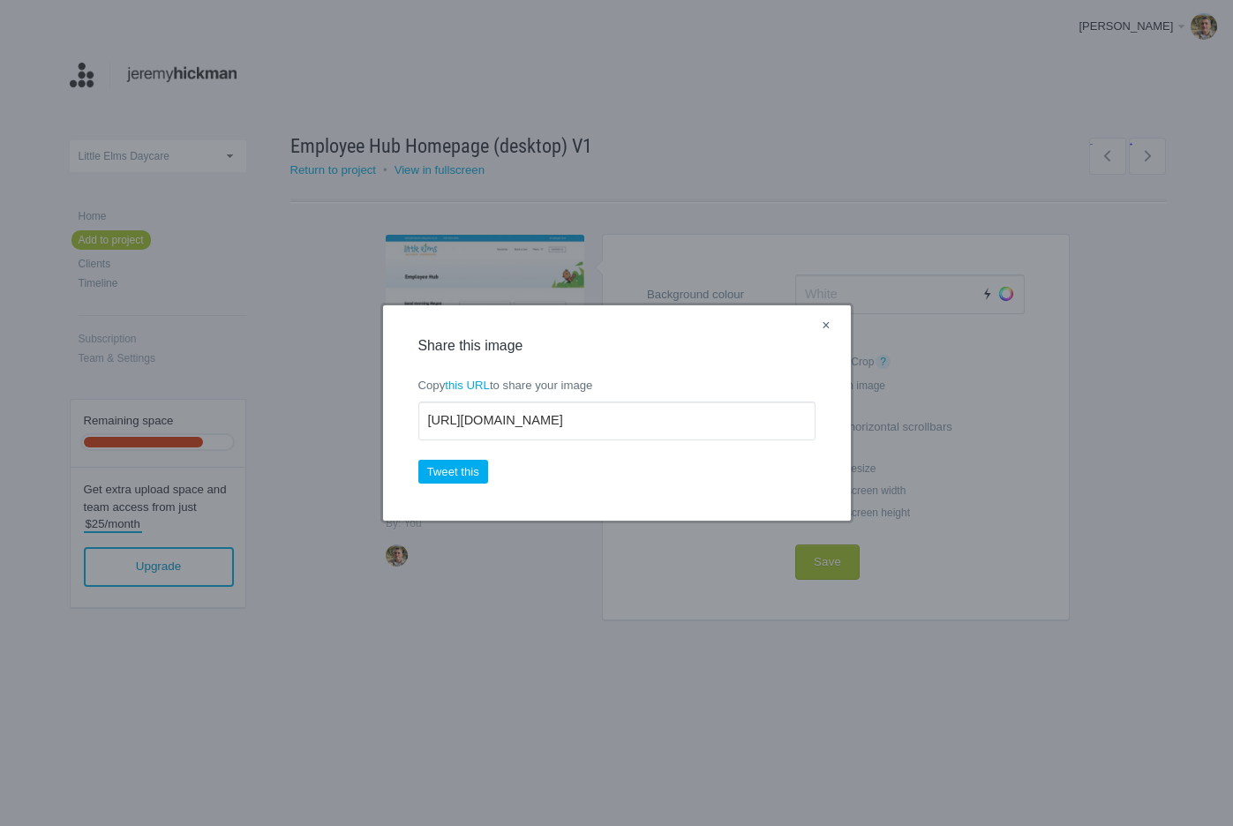
click at [822, 327] on link "×" at bounding box center [826, 326] width 22 height 23
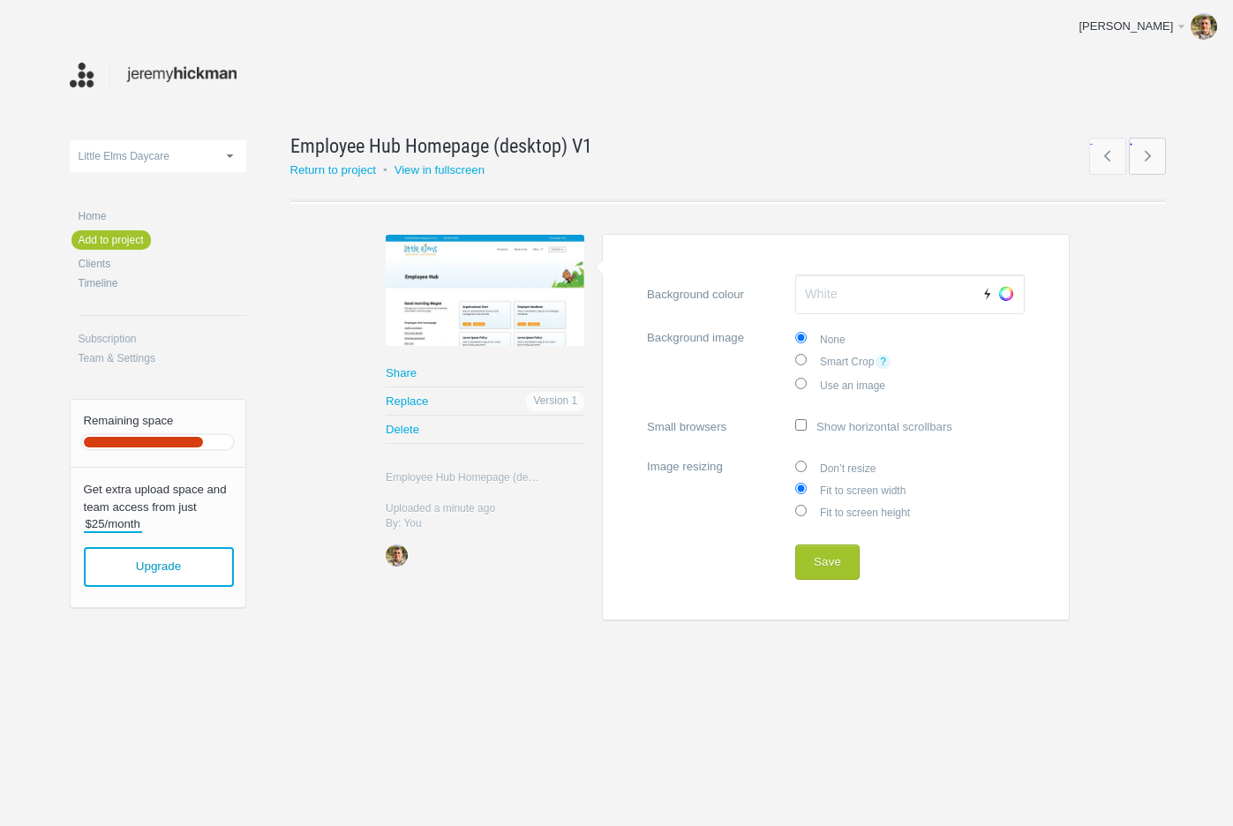
click at [1154, 161] on link "→" at bounding box center [1147, 156] width 37 height 37
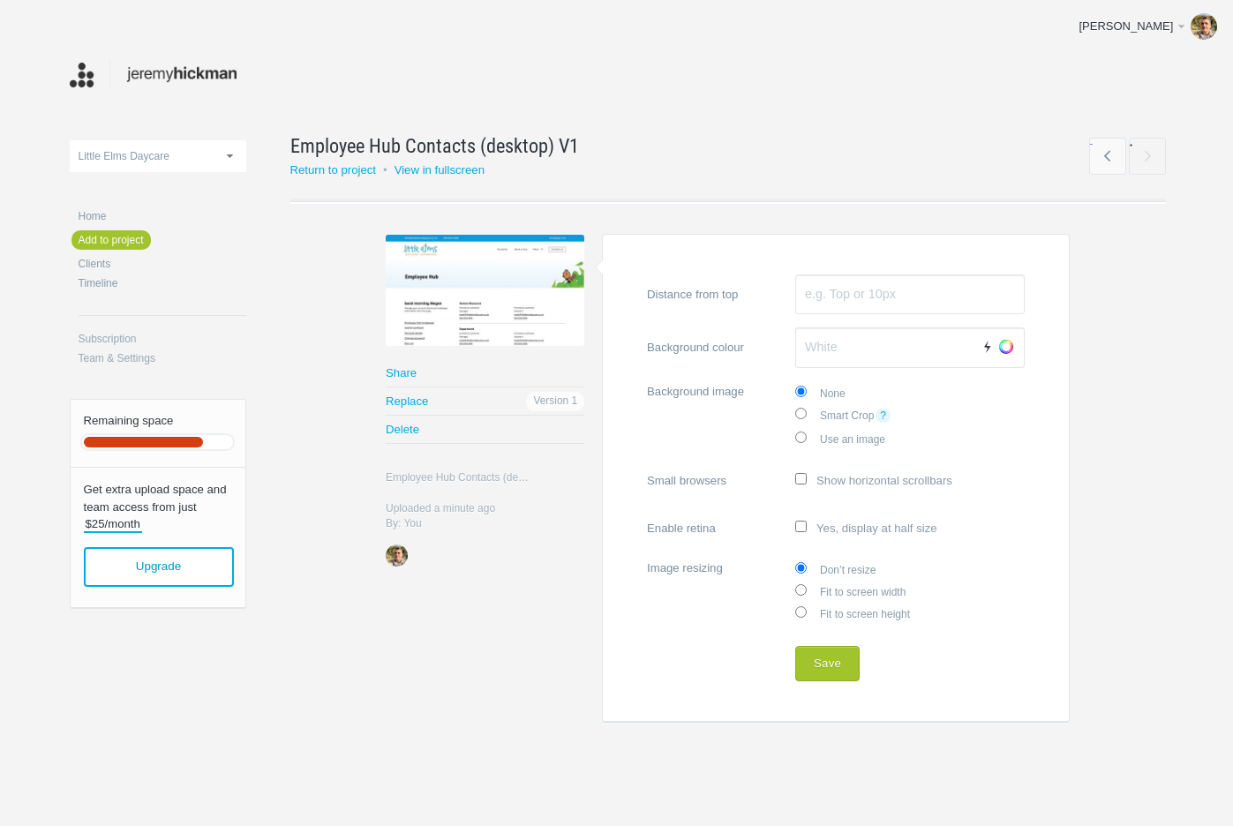
click at [853, 584] on label "Fit to screen width" at bounding box center [911, 591] width 230 height 22
click at [807, 585] on input "Fit to screen width" at bounding box center [801, 590] width 11 height 11
radio input "true"
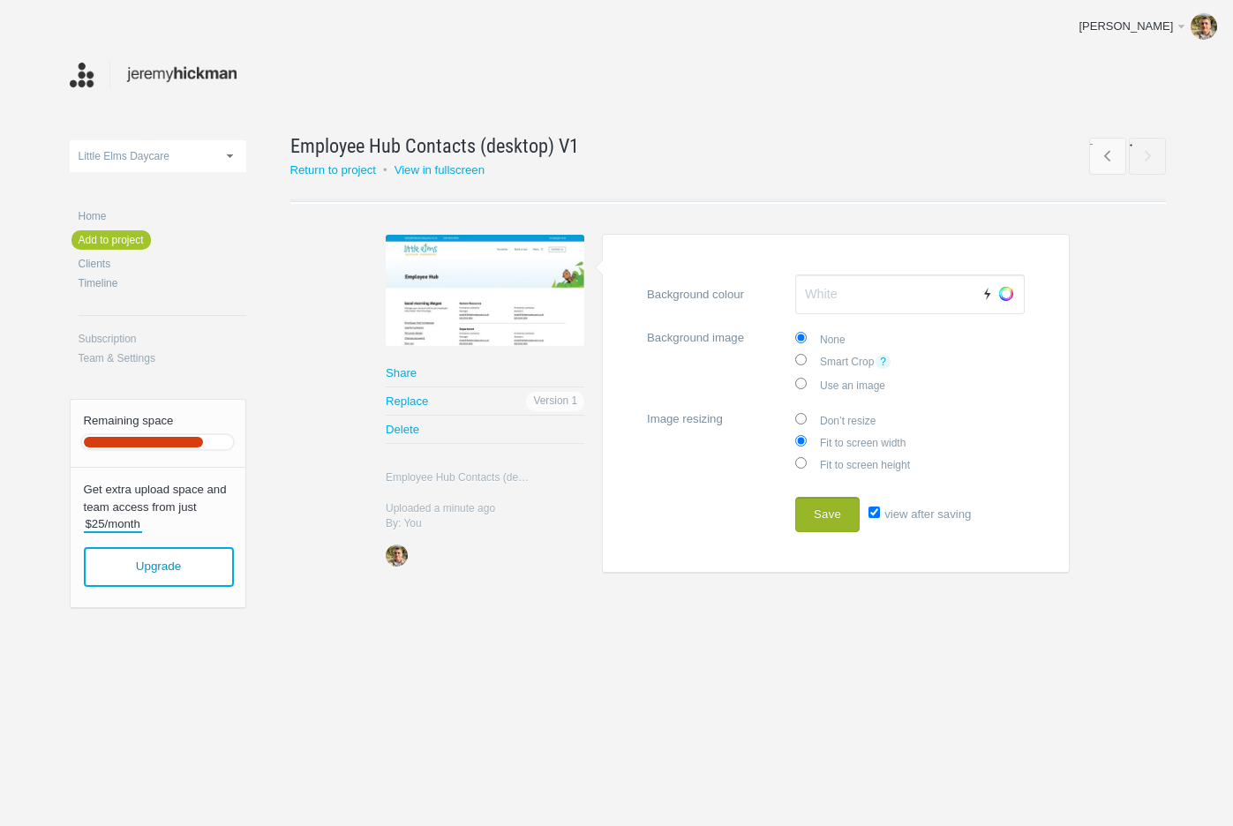
click at [833, 512] on button "Save" at bounding box center [828, 514] width 64 height 35
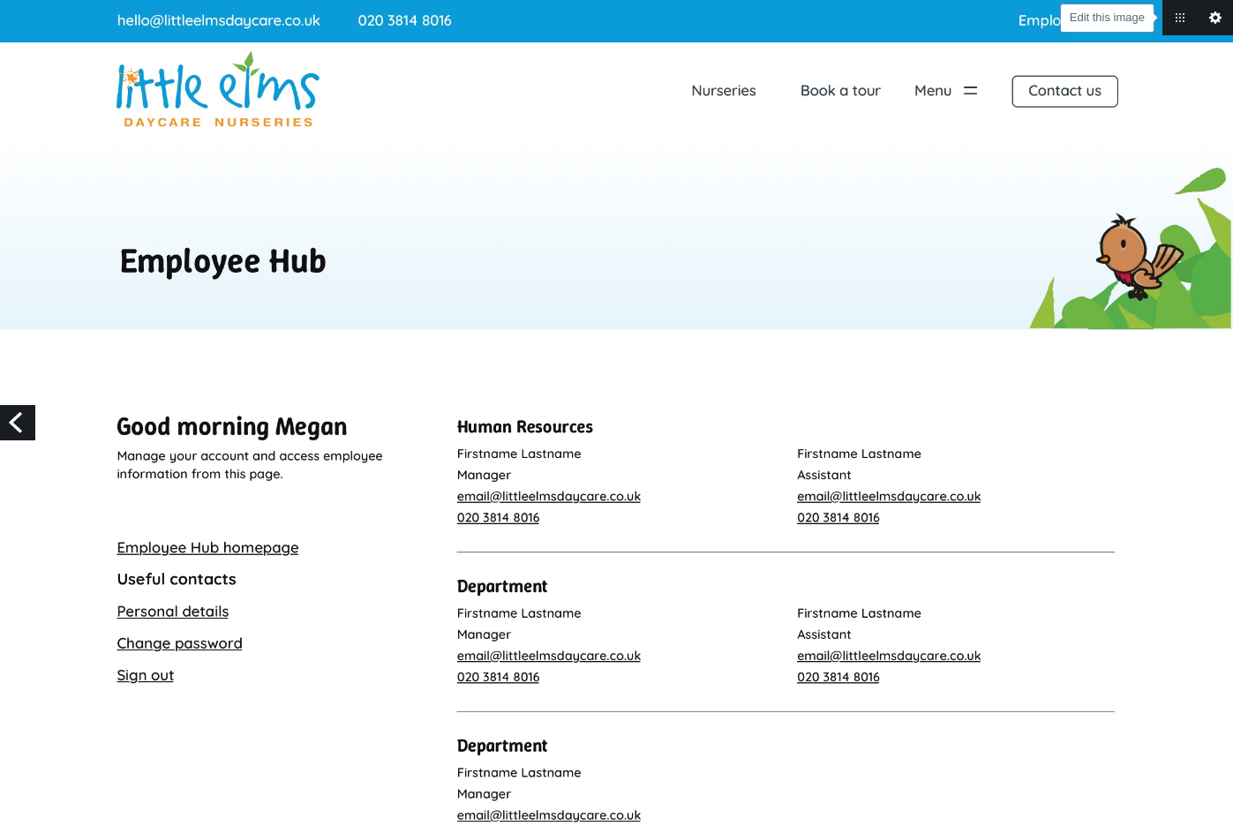
click at [1220, 19] on link "Edit this image" at bounding box center [1215, 17] width 35 height 35
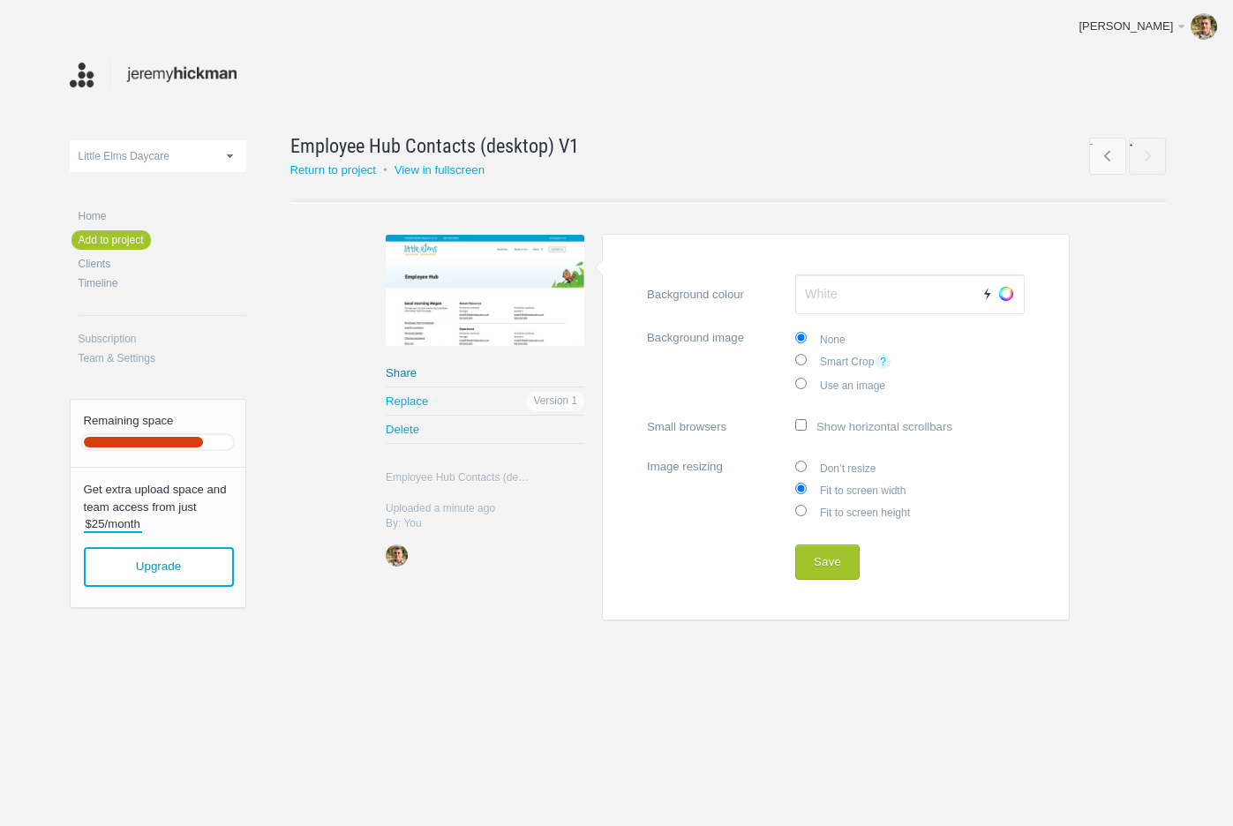
click at [393, 372] on link "Share" at bounding box center [485, 372] width 199 height 27
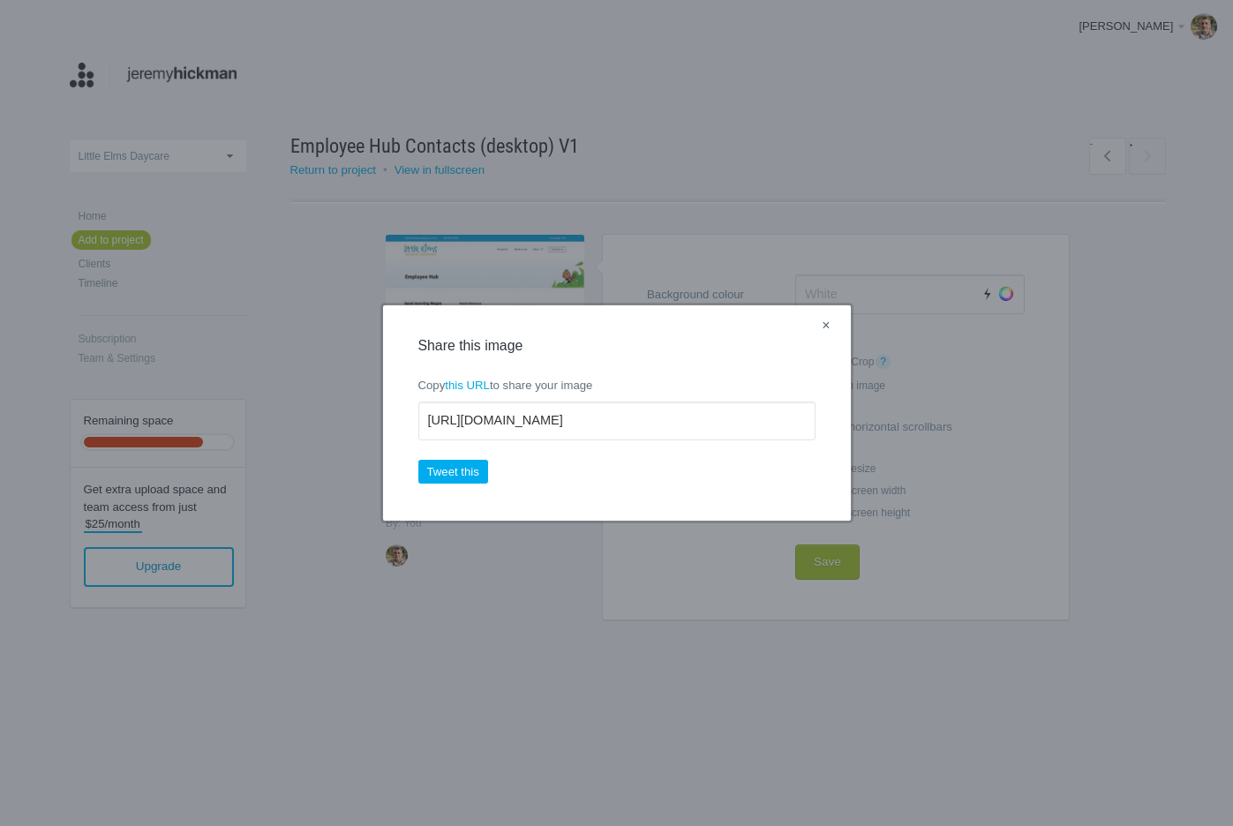
click at [828, 329] on link "×" at bounding box center [826, 326] width 22 height 23
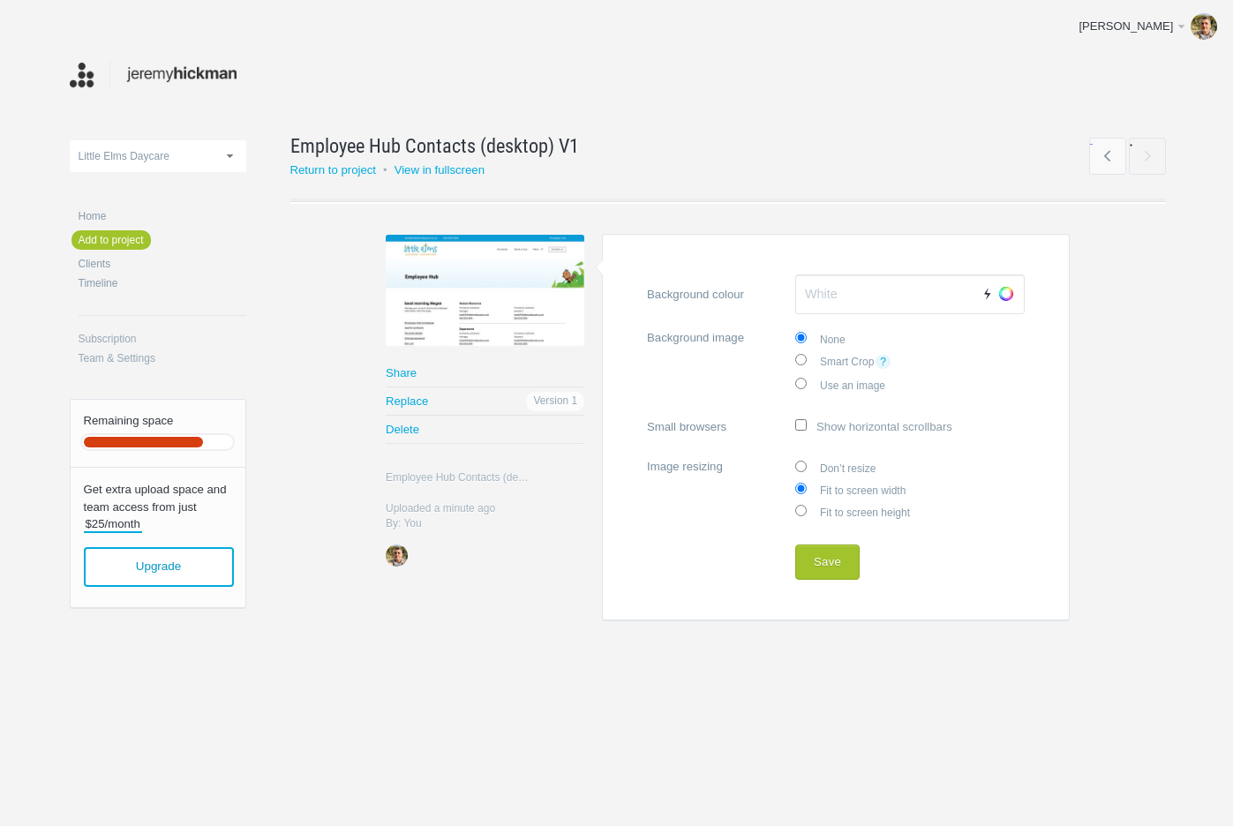
click at [607, 198] on ul at bounding box center [728, 201] width 876 height 6
click at [337, 164] on link "Return to project" at bounding box center [333, 169] width 87 height 13
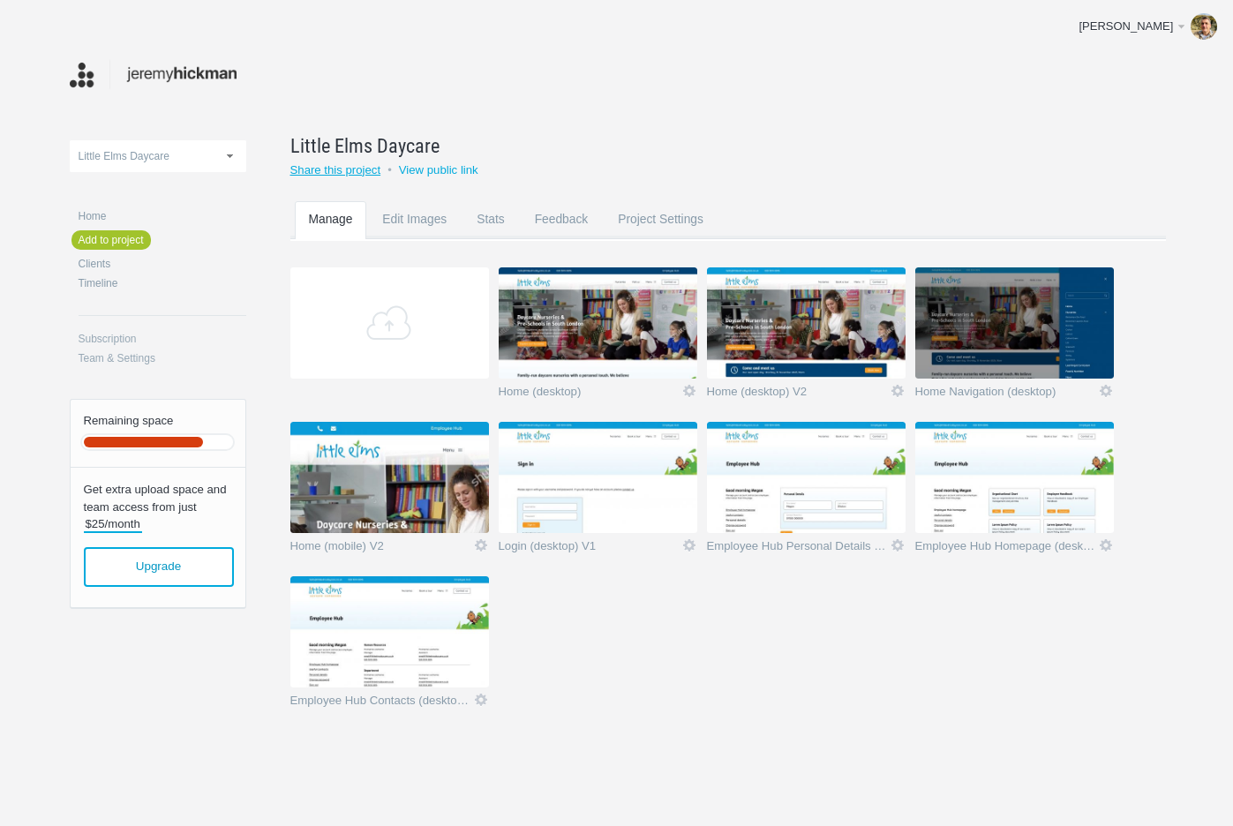
click at [362, 169] on link "Share this project" at bounding box center [335, 169] width 91 height 13
